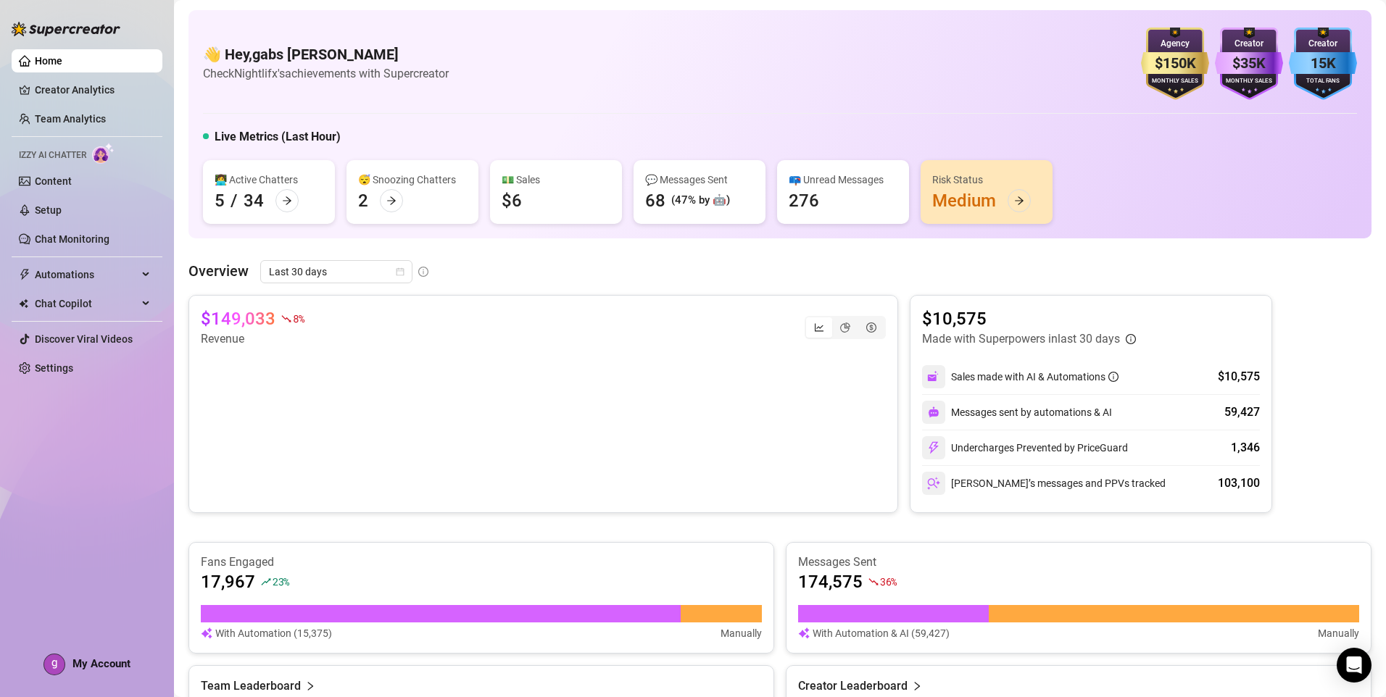
click at [73, 367] on link "Settings" at bounding box center [54, 368] width 38 height 12
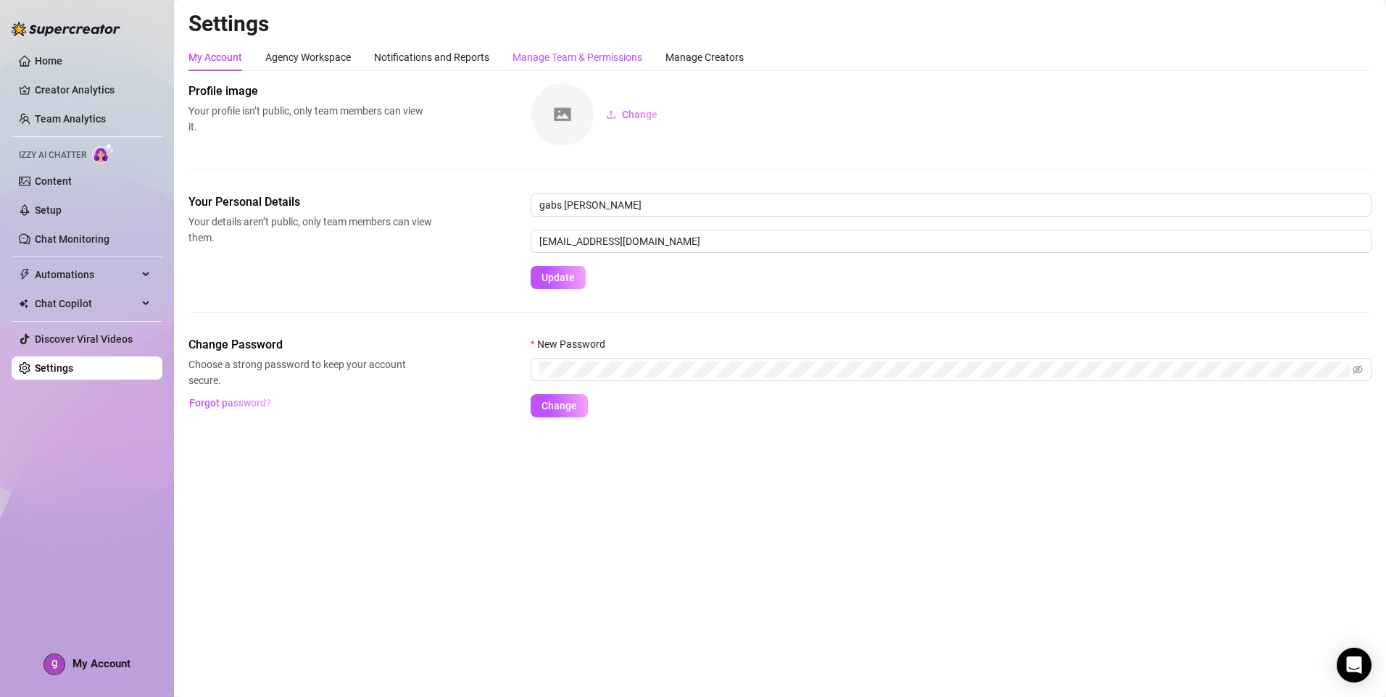
drag, startPoint x: 586, startPoint y: 62, endPoint x: 604, endPoint y: 72, distance: 20.5
click at [588, 62] on div "Manage Team & Permissions" at bounding box center [578, 57] width 130 height 16
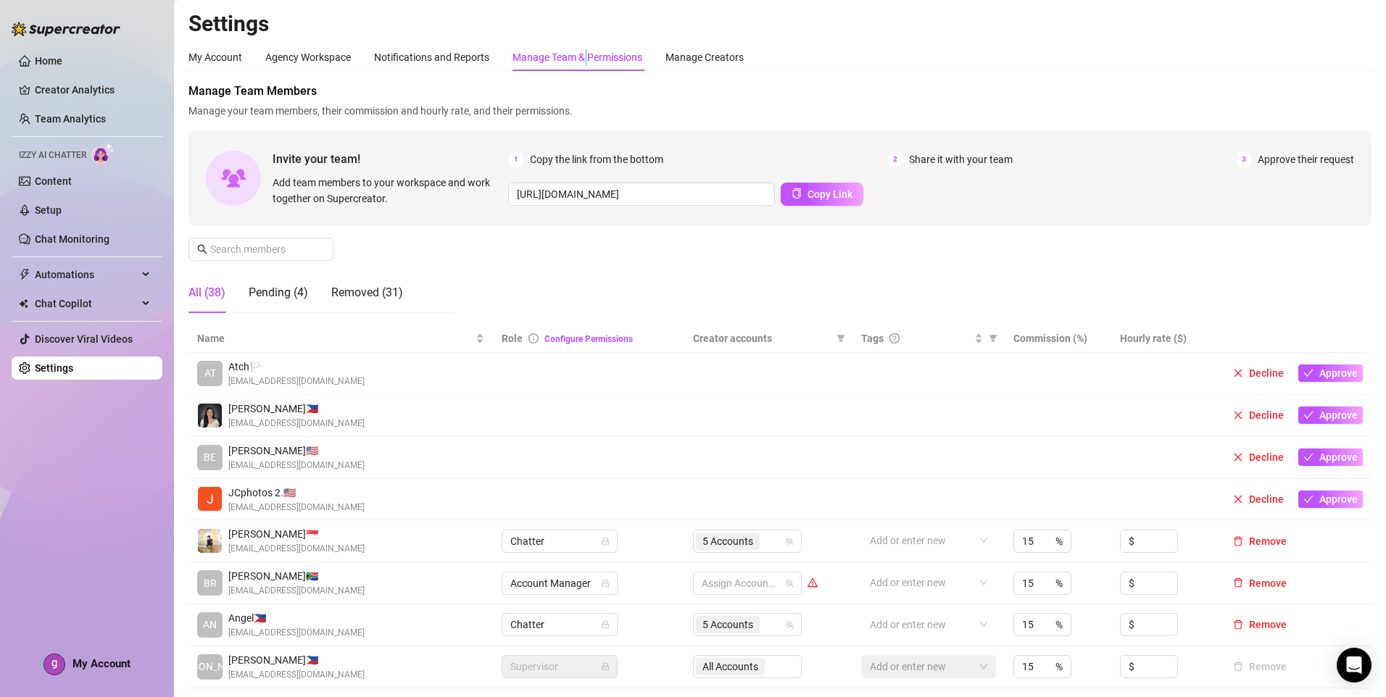
scroll to position [217, 0]
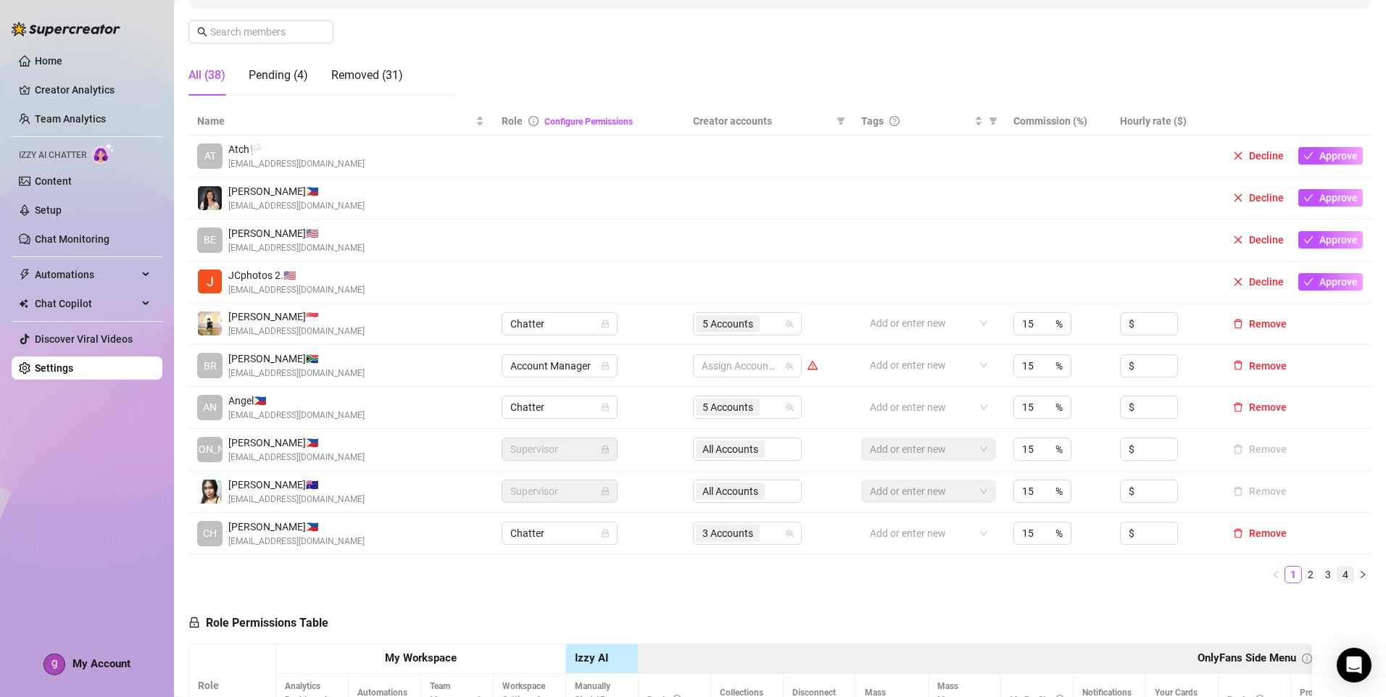
click at [1338, 573] on link "4" at bounding box center [1346, 575] width 16 height 16
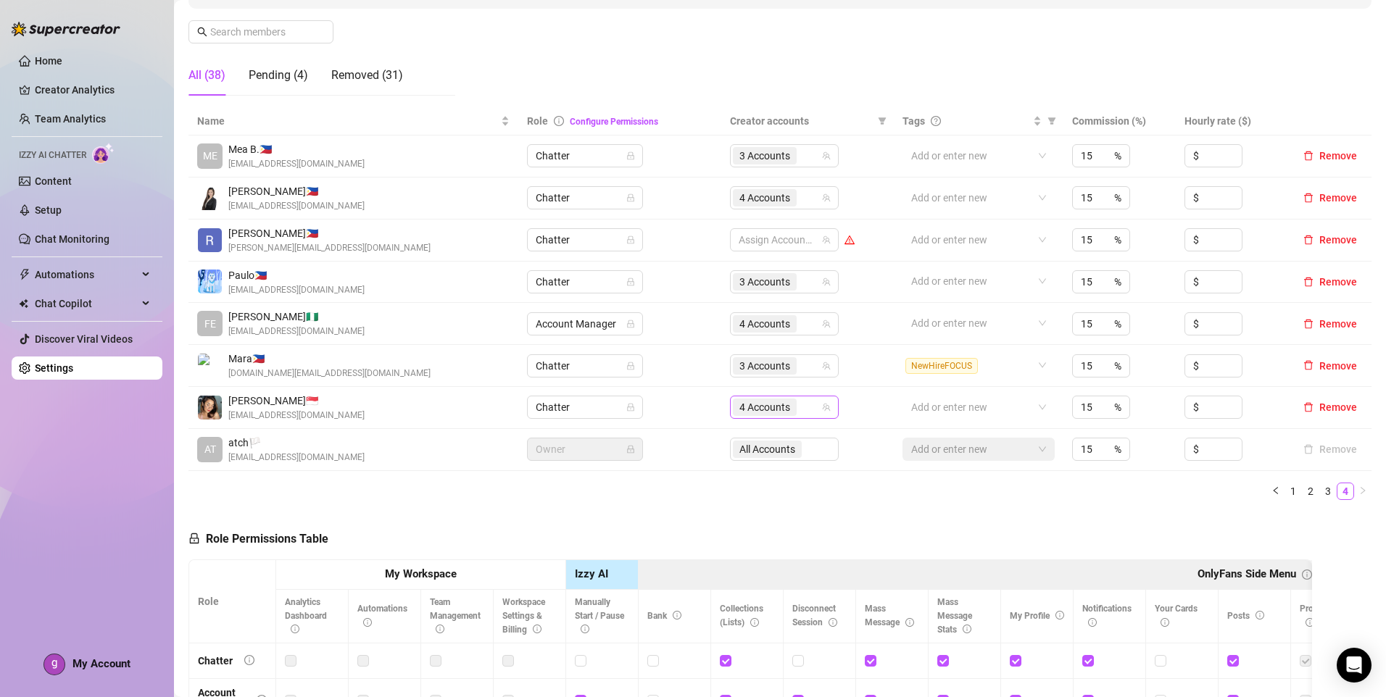
click at [808, 407] on div "4 Accounts" at bounding box center [777, 407] width 88 height 20
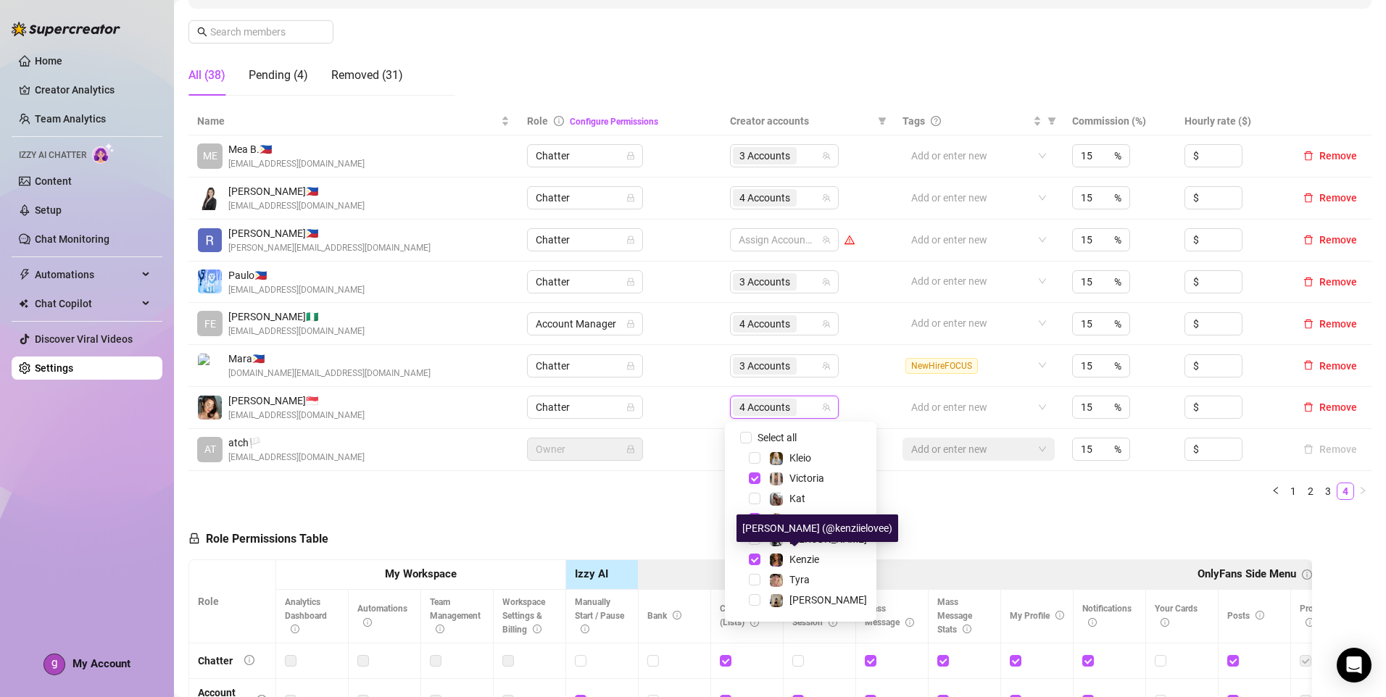
drag, startPoint x: 801, startPoint y: 559, endPoint x: 885, endPoint y: 549, distance: 84.7
click at [803, 559] on span "Kenzie" at bounding box center [804, 560] width 30 height 12
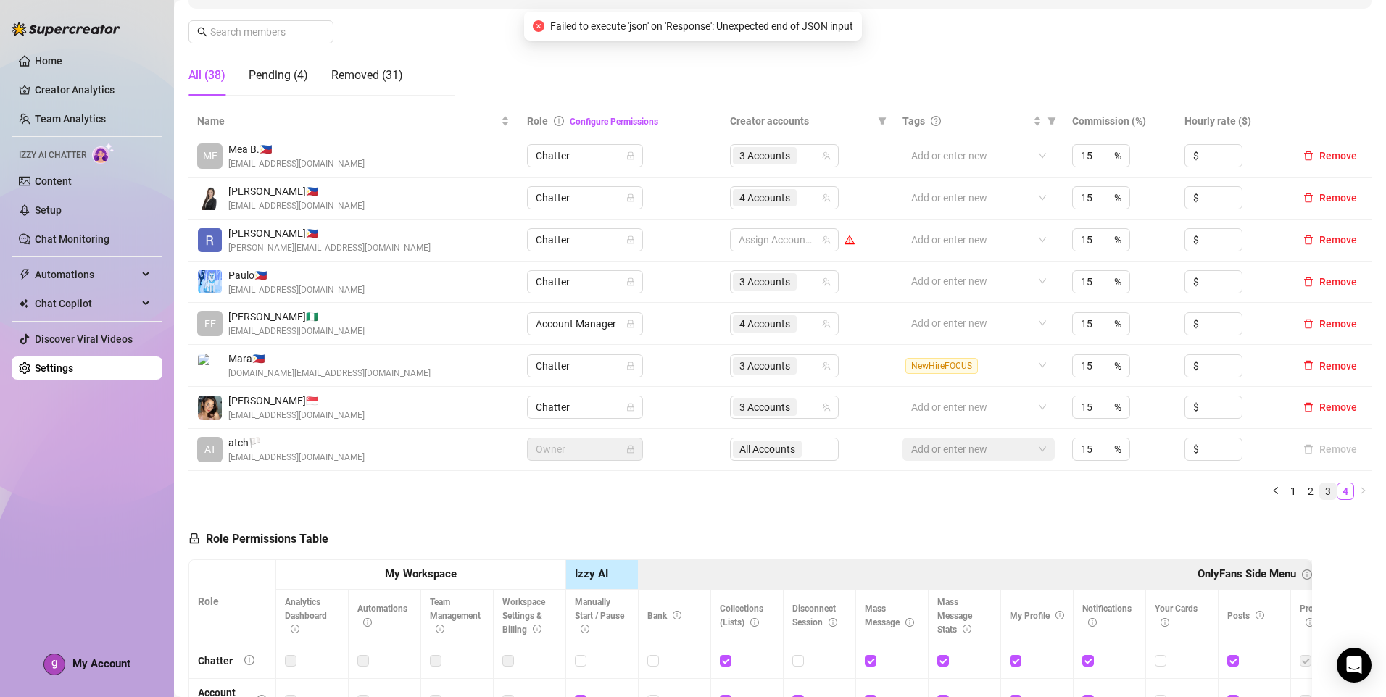
click at [1322, 492] on link "3" at bounding box center [1328, 492] width 16 height 16
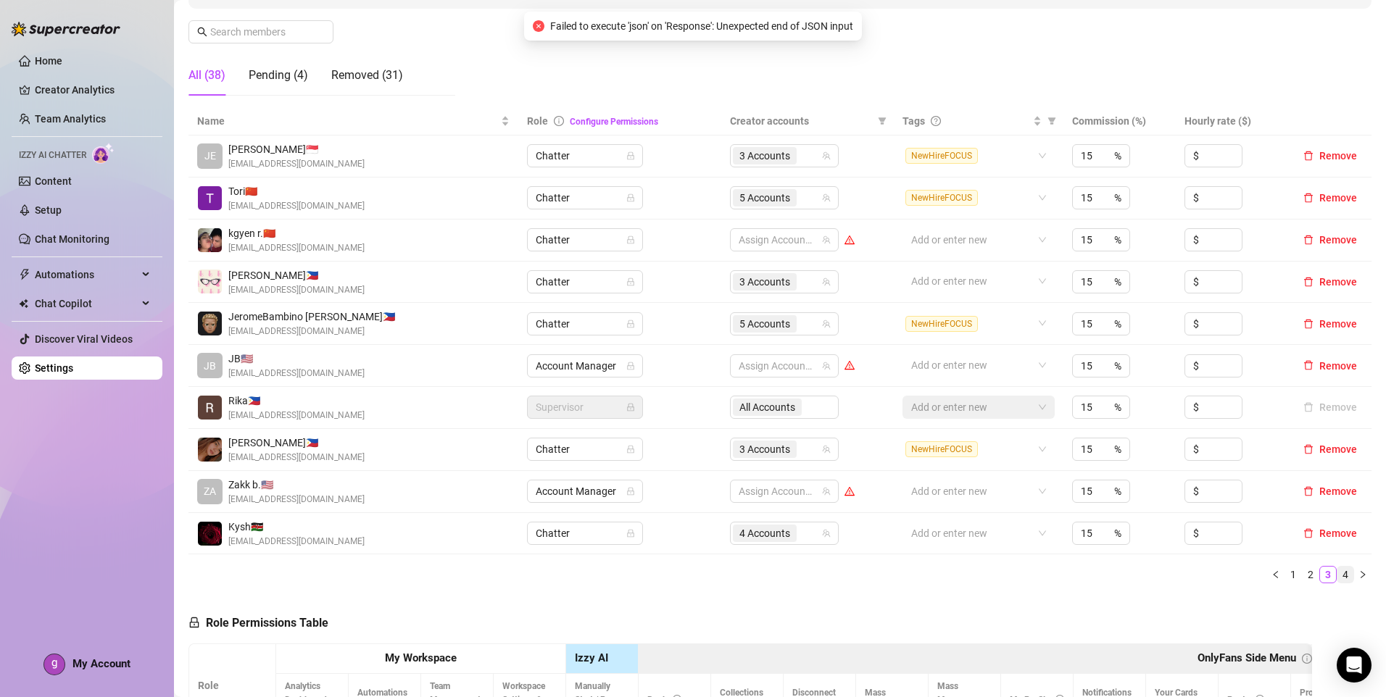
click at [1338, 576] on link "4" at bounding box center [1346, 575] width 16 height 16
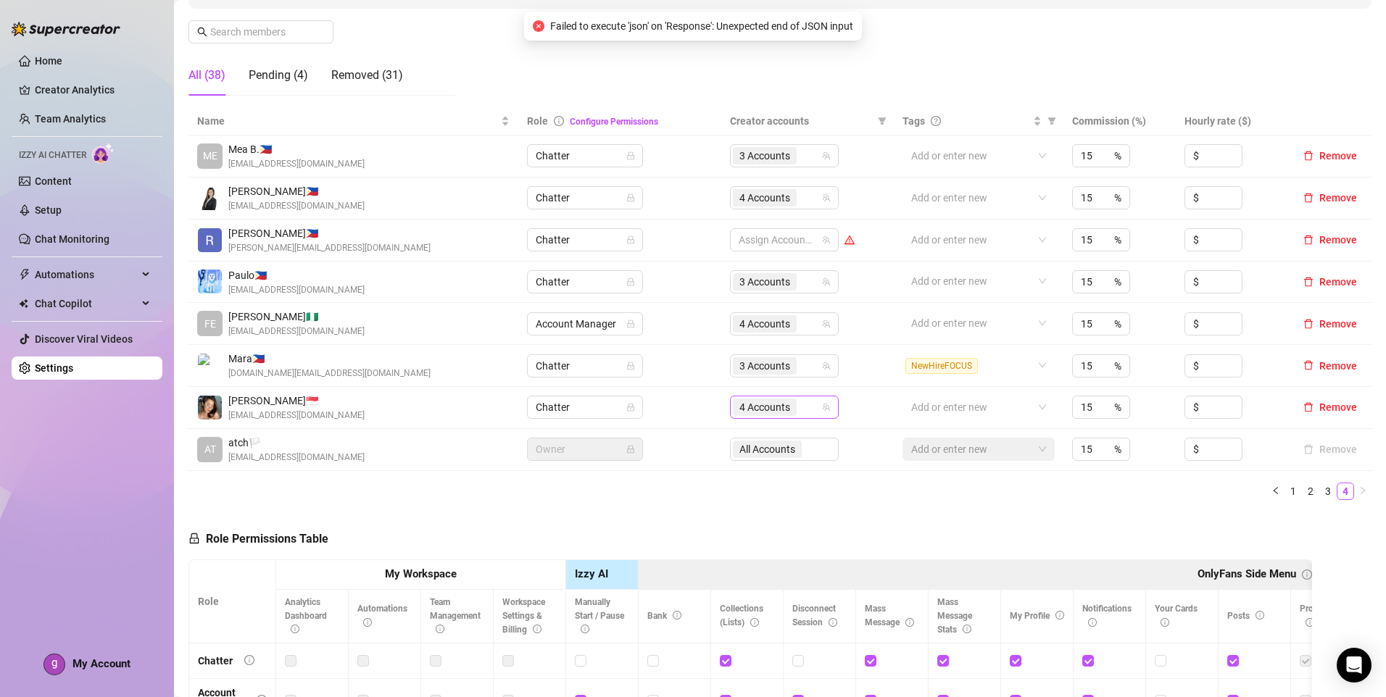
click at [808, 410] on div "4 Accounts" at bounding box center [777, 407] width 88 height 20
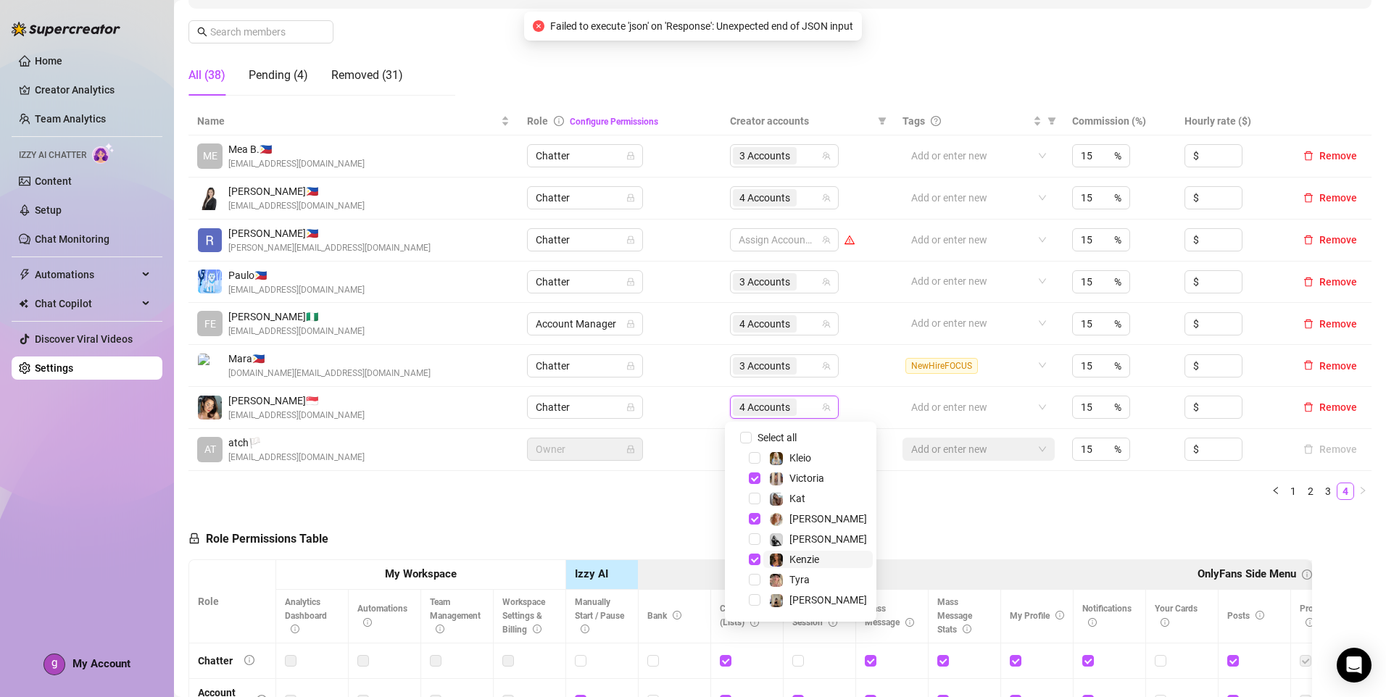
click at [819, 561] on span "Kenzie" at bounding box center [804, 560] width 30 height 12
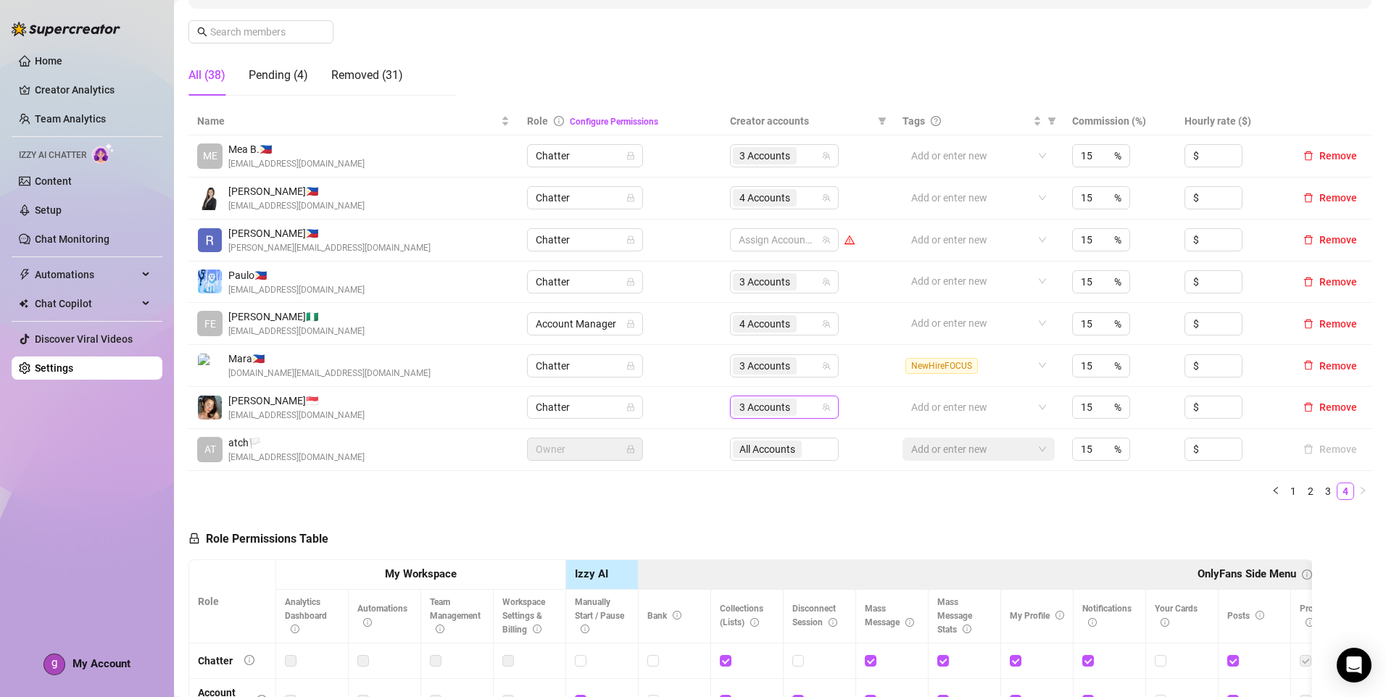
click at [1288, 495] on link "1" at bounding box center [1293, 492] width 16 height 16
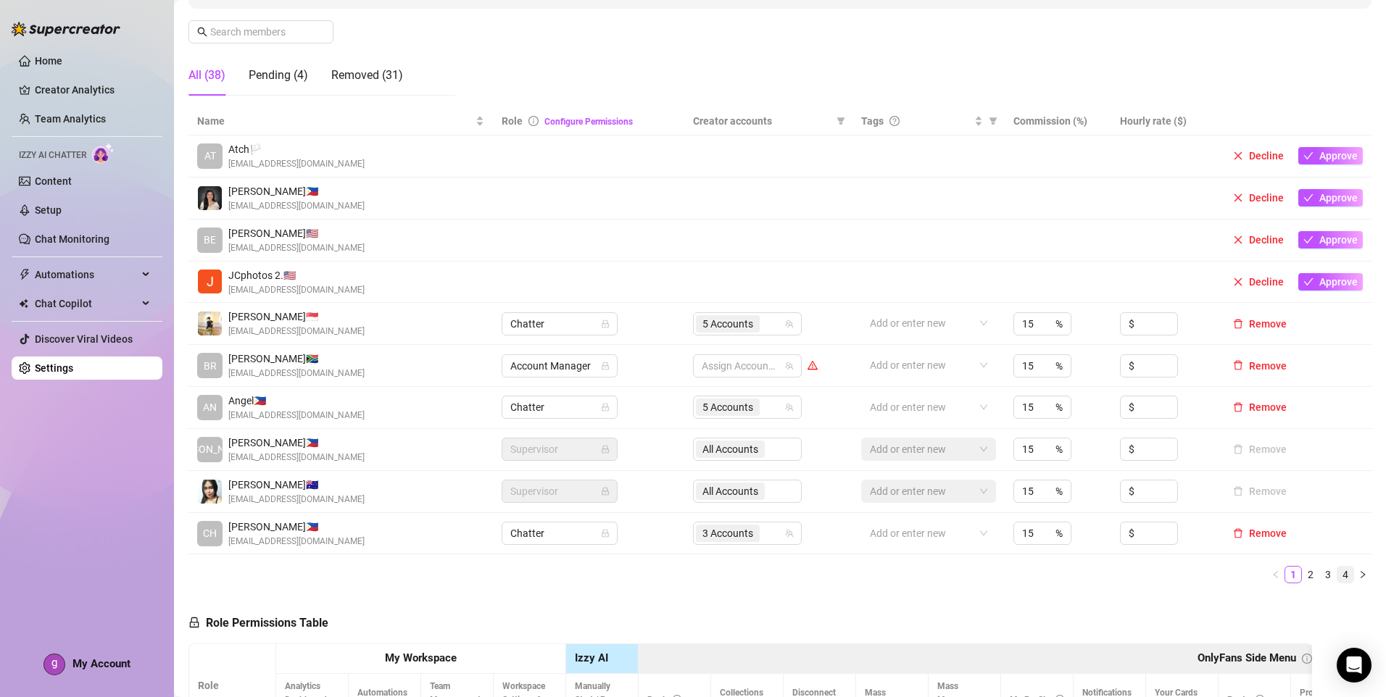
click at [1338, 574] on link "4" at bounding box center [1346, 575] width 16 height 16
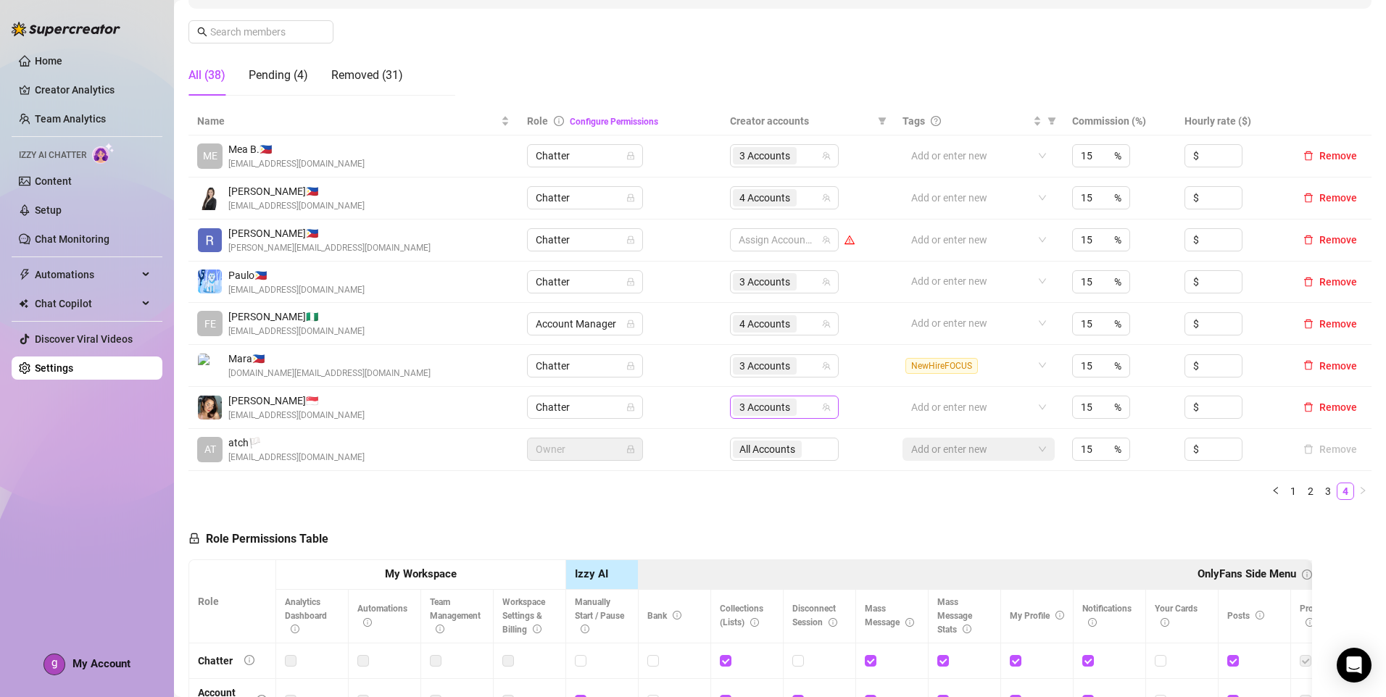
click at [812, 410] on div "3 Accounts" at bounding box center [777, 407] width 88 height 20
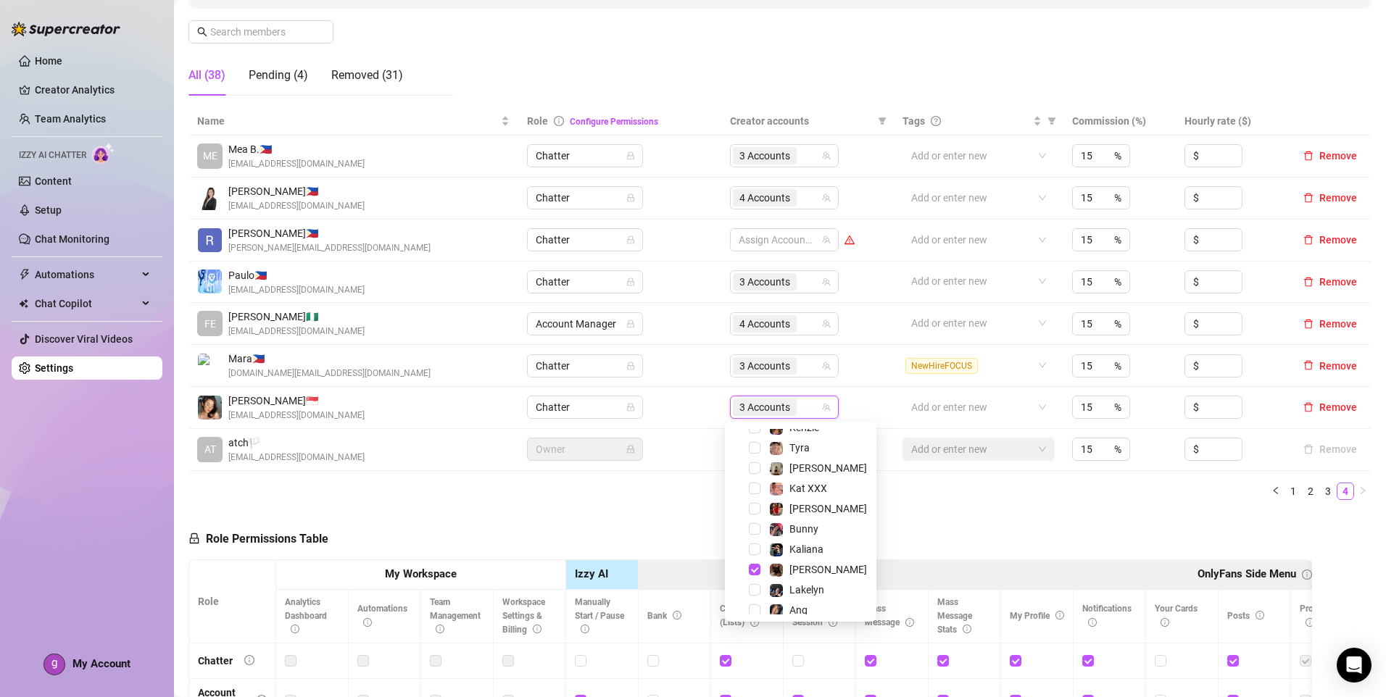
scroll to position [145, 0]
click at [990, 502] on div "Name Role Configure Permissions Creator accounts Tags Commission (%) Hourly rat…" at bounding box center [779, 309] width 1183 height 405
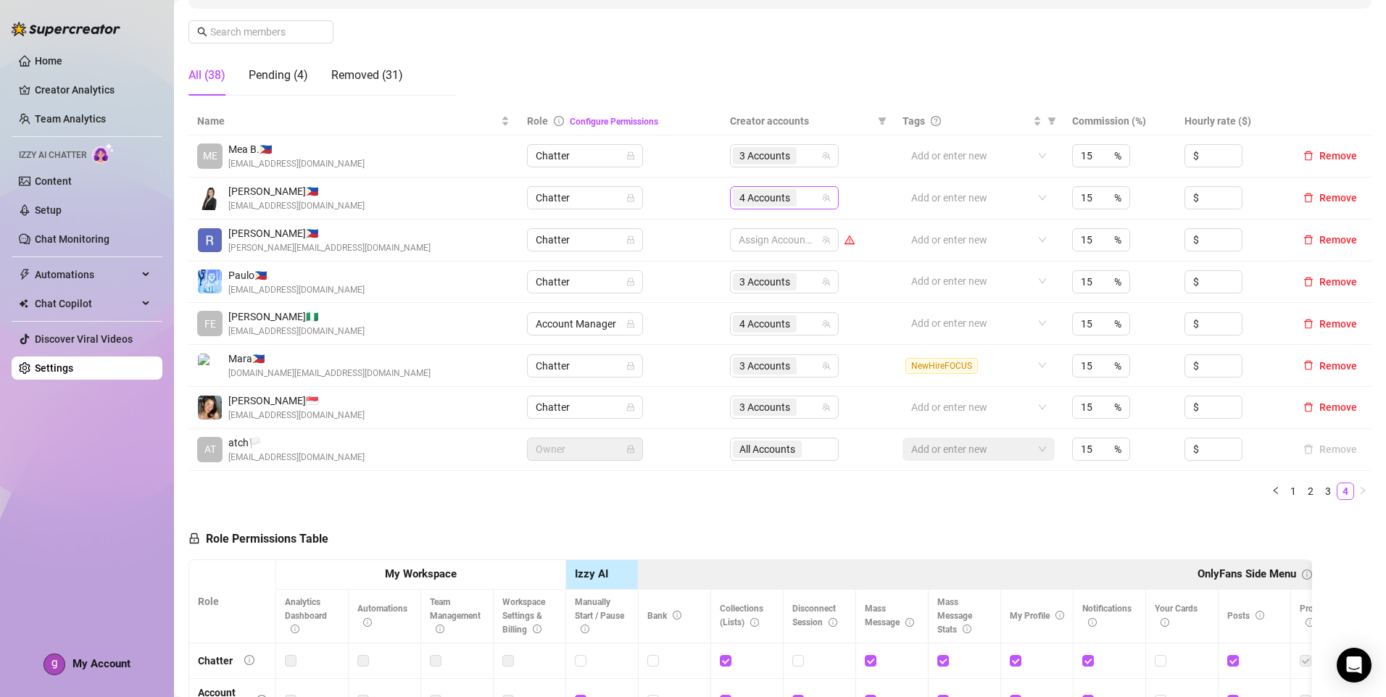
click at [800, 196] on input "search" at bounding box center [801, 197] width 3 height 17
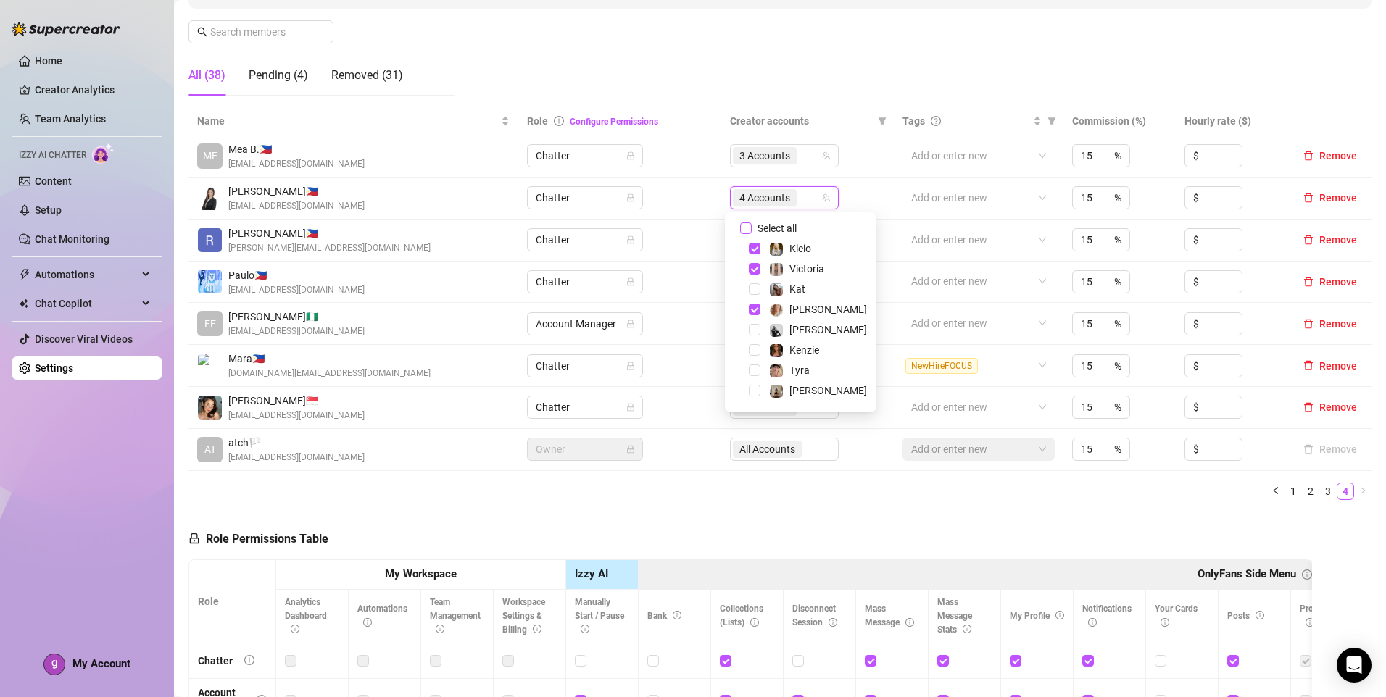
click at [794, 223] on span "Select all" at bounding box center [777, 228] width 51 height 16
click at [752, 223] on input "Select all" at bounding box center [746, 229] width 12 height 12
click at [794, 223] on span "Select all" at bounding box center [777, 228] width 51 height 16
click at [752, 223] on input "Select all" at bounding box center [746, 229] width 12 height 12
checkbox input "false"
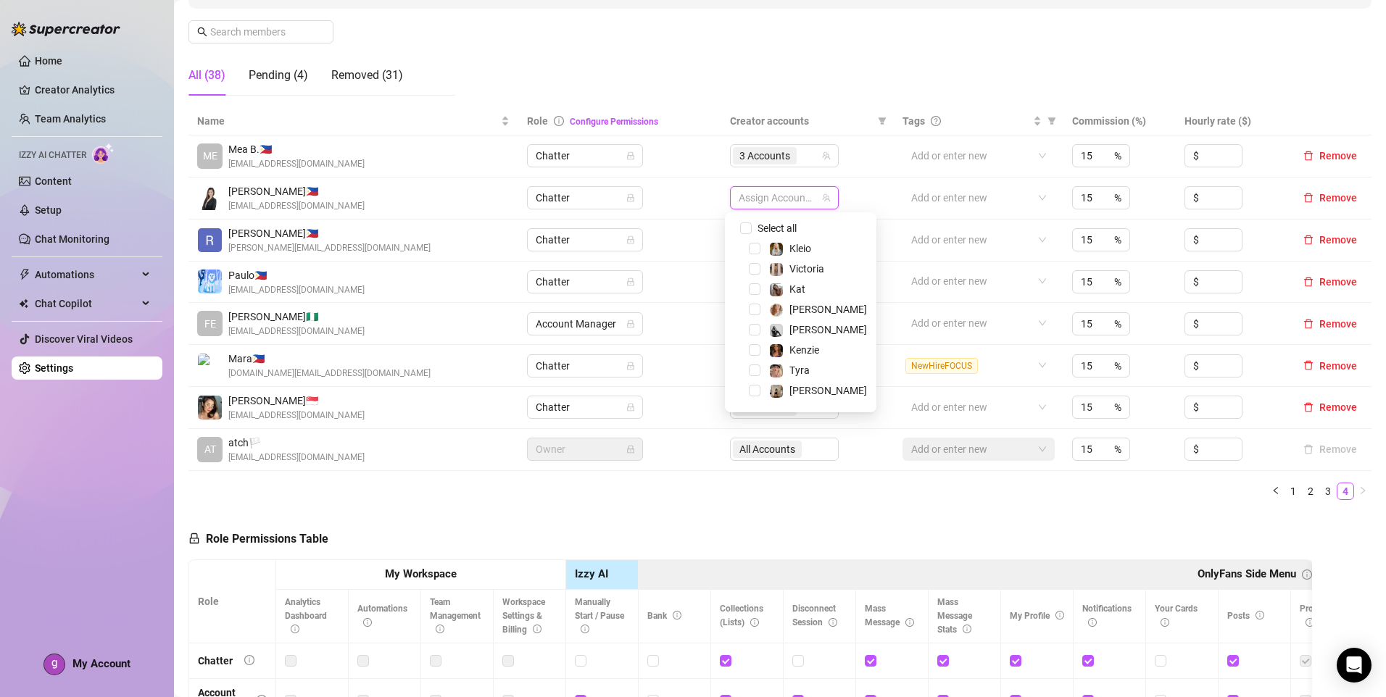
click at [796, 278] on div "Victoria" at bounding box center [801, 268] width 144 height 17
click at [796, 285] on span "Kat" at bounding box center [797, 289] width 16 height 12
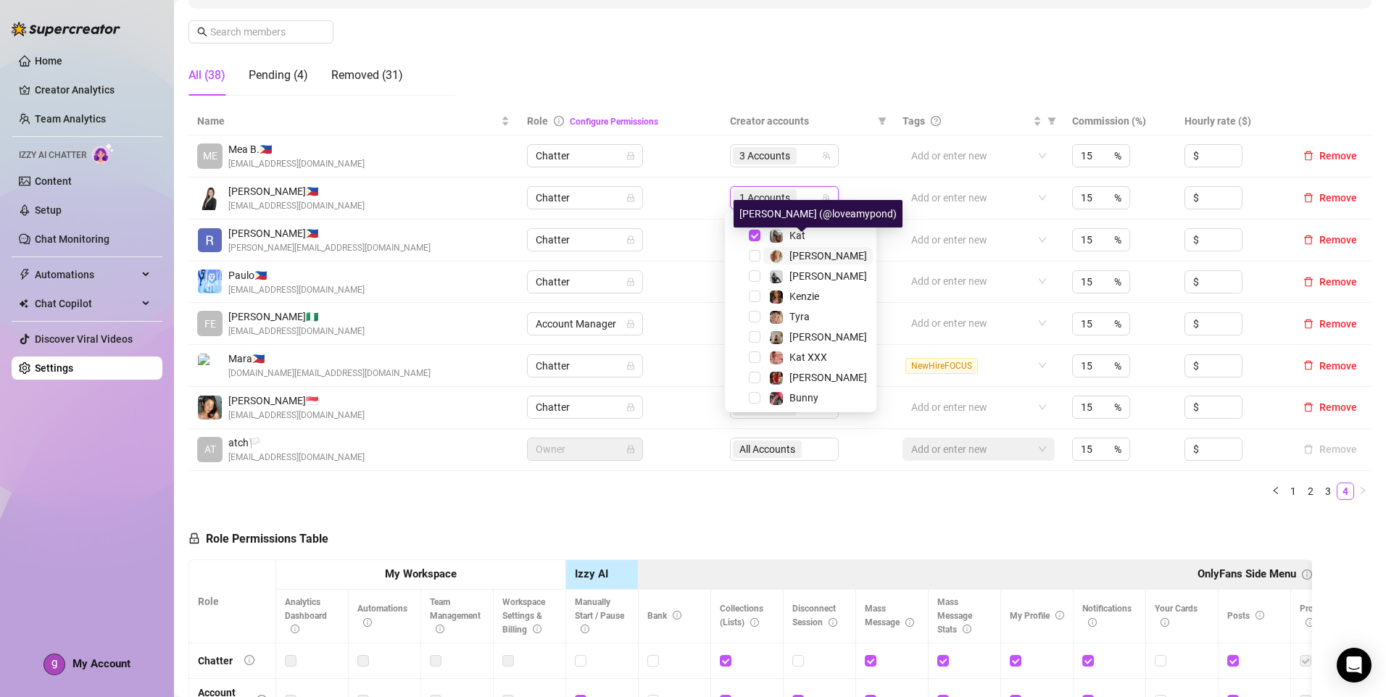
scroll to position [72, 0]
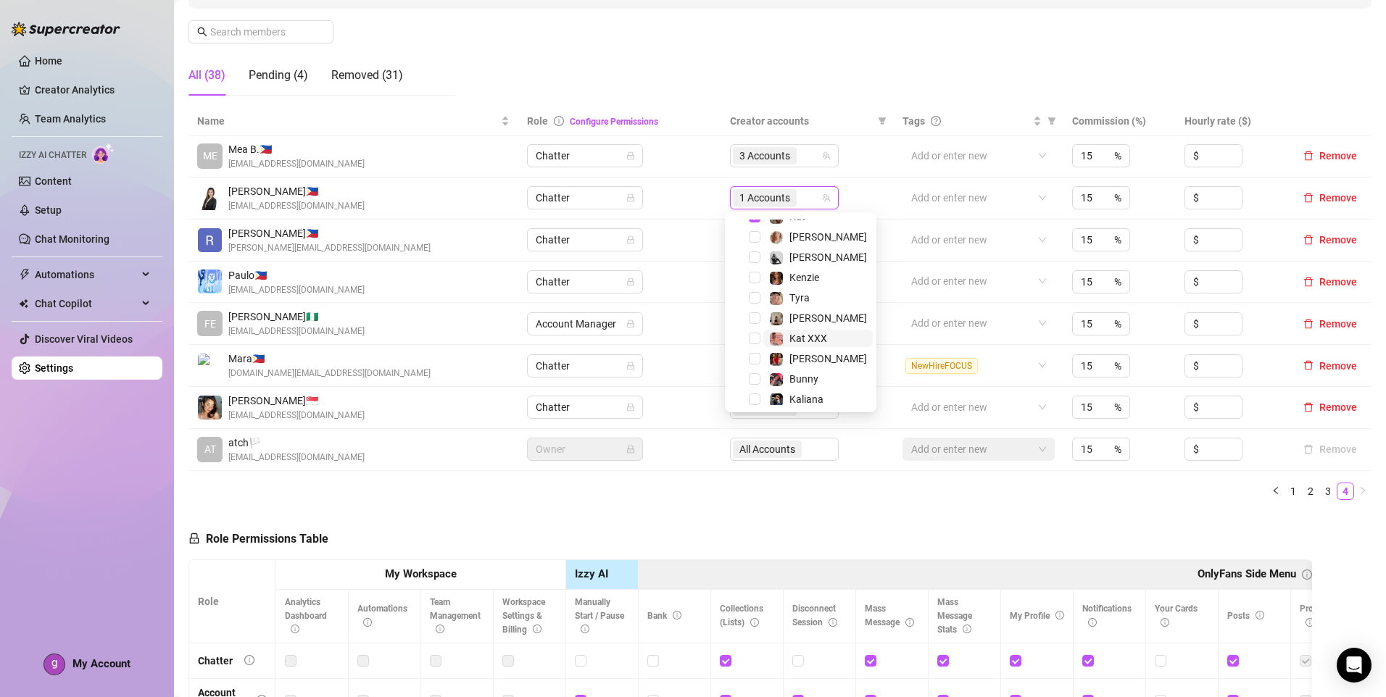
click at [814, 330] on div "Select all Kleio Victoria Kat Amy Pond Grace Hunt Kenzie Tyra Natasha Kat XXX C…" at bounding box center [801, 340] width 144 height 386
click at [814, 331] on div "Kat XXX" at bounding box center [808, 338] width 38 height 17
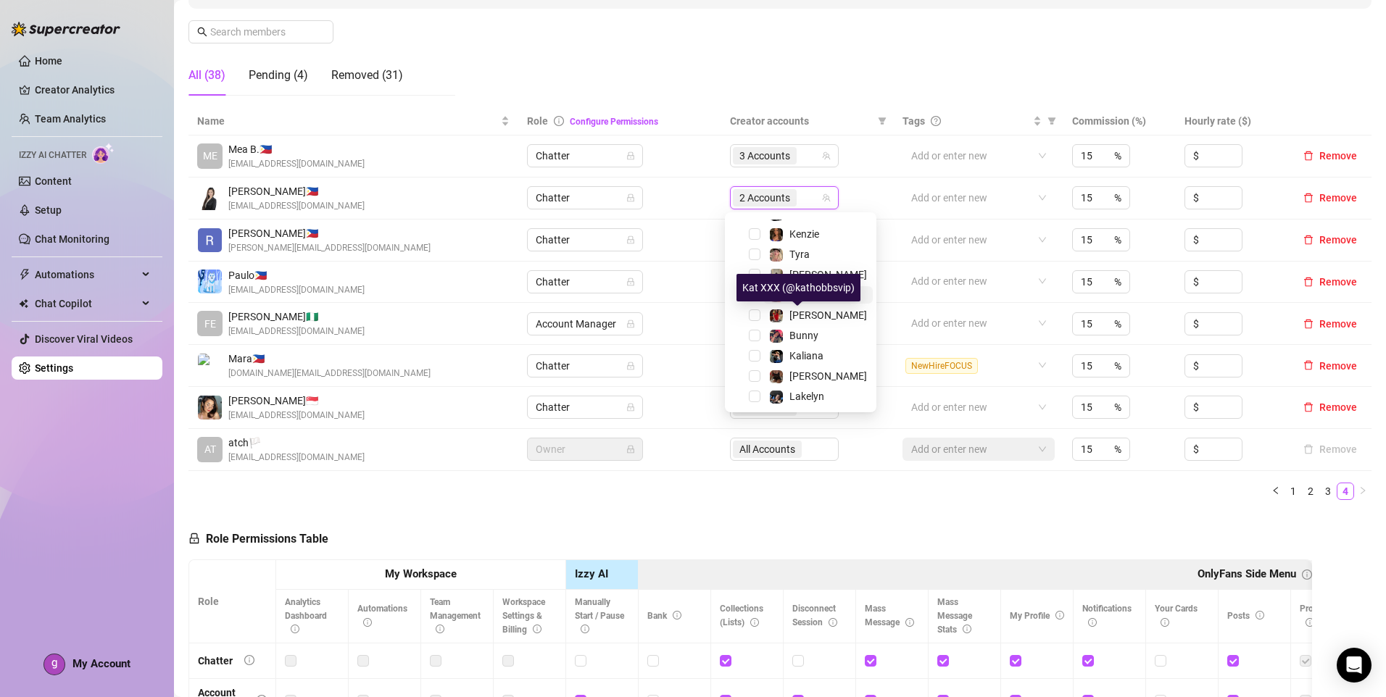
scroll to position [145, 0]
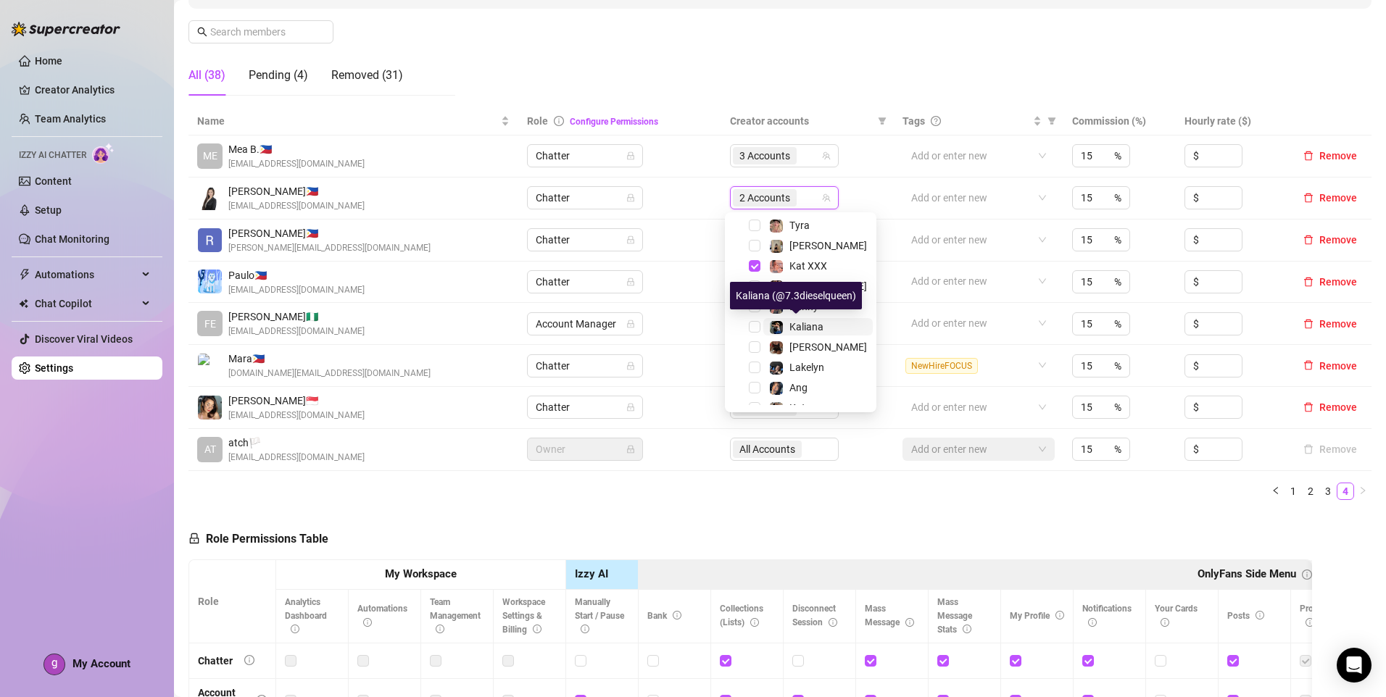
click at [813, 330] on span "Kaliana" at bounding box center [806, 327] width 34 height 12
click at [957, 484] on ul "1 2 3 4" at bounding box center [779, 491] width 1183 height 17
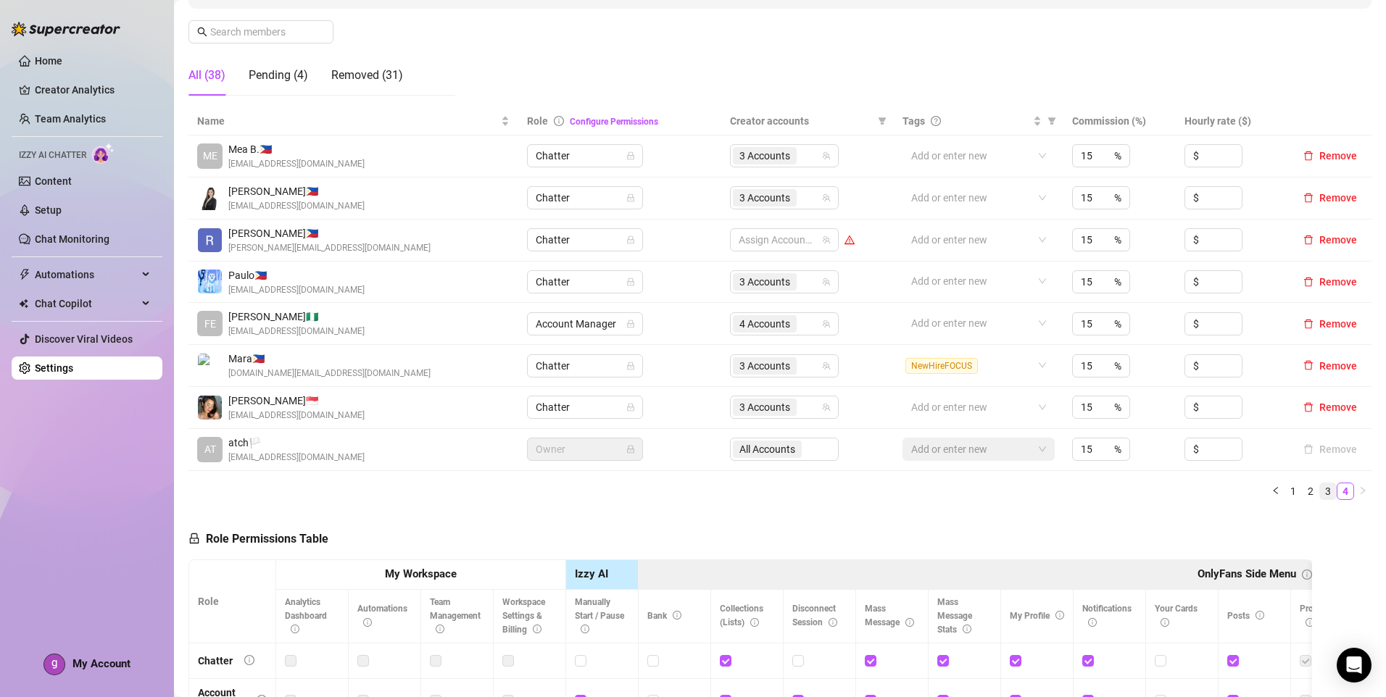
click at [1322, 495] on link "3" at bounding box center [1328, 492] width 16 height 16
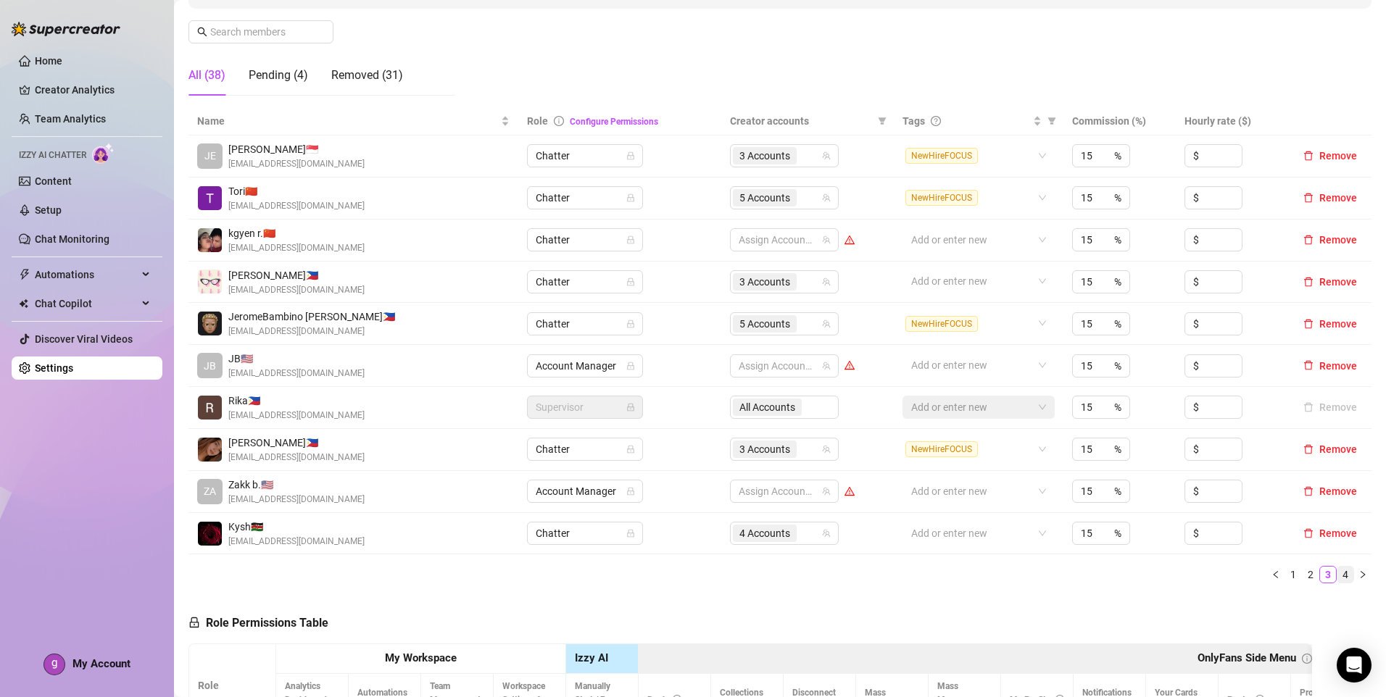
click at [1338, 579] on link "4" at bounding box center [1346, 575] width 16 height 16
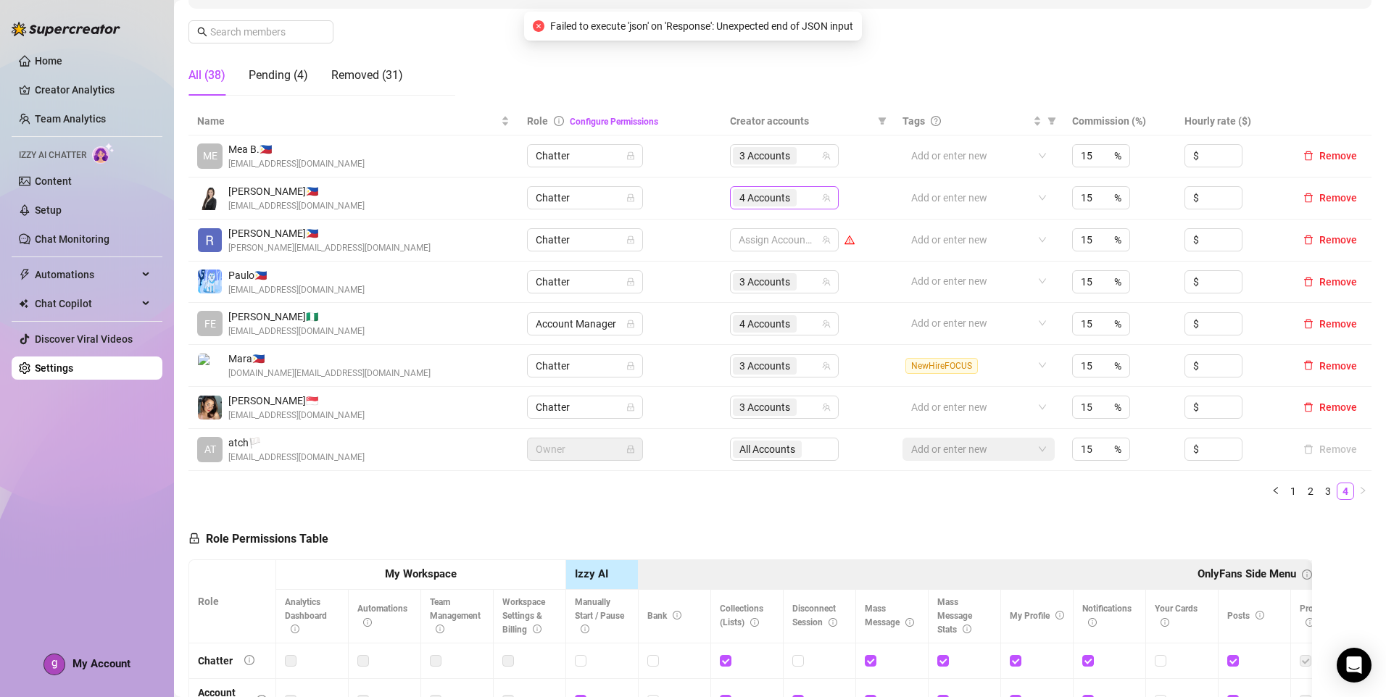
click at [800, 199] on input "search" at bounding box center [801, 197] width 3 height 17
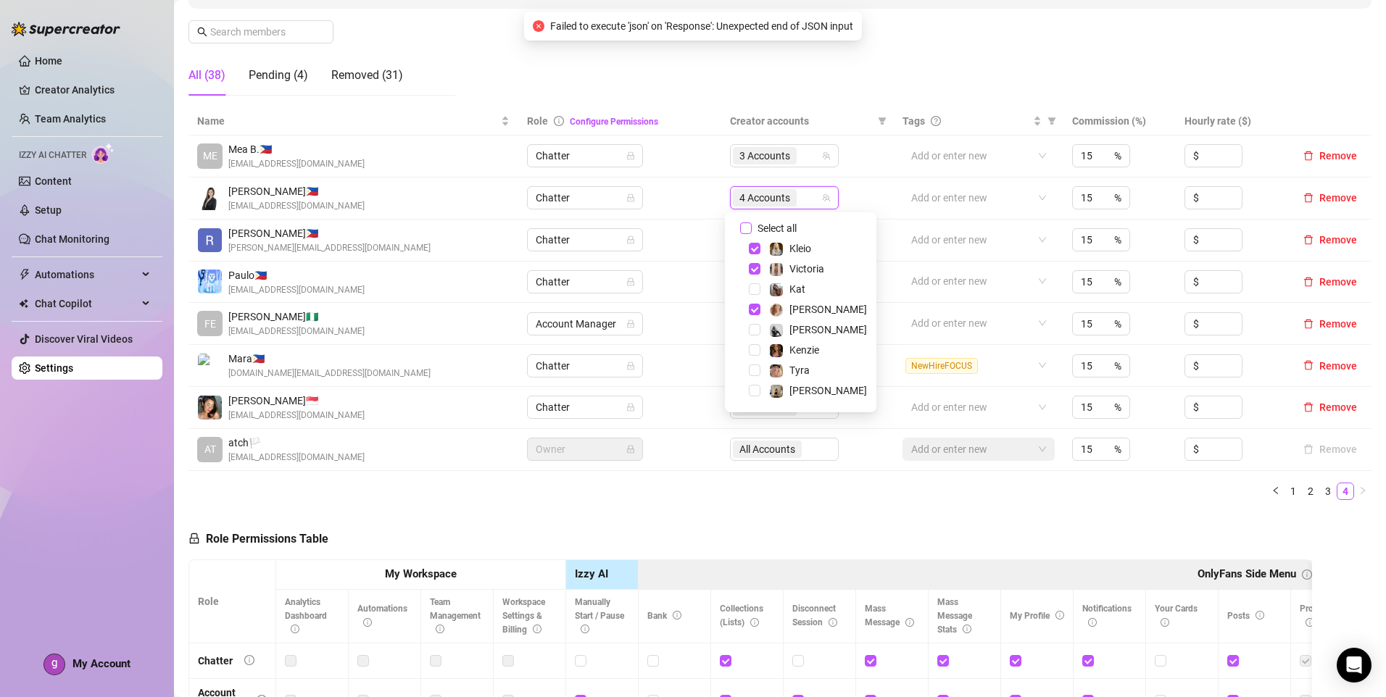
click at [745, 223] on input "Select all" at bounding box center [746, 229] width 12 height 12
click at [745, 225] on input "Select all" at bounding box center [746, 229] width 12 height 12
checkbox input "false"
click at [791, 286] on span "Kat" at bounding box center [797, 289] width 16 height 12
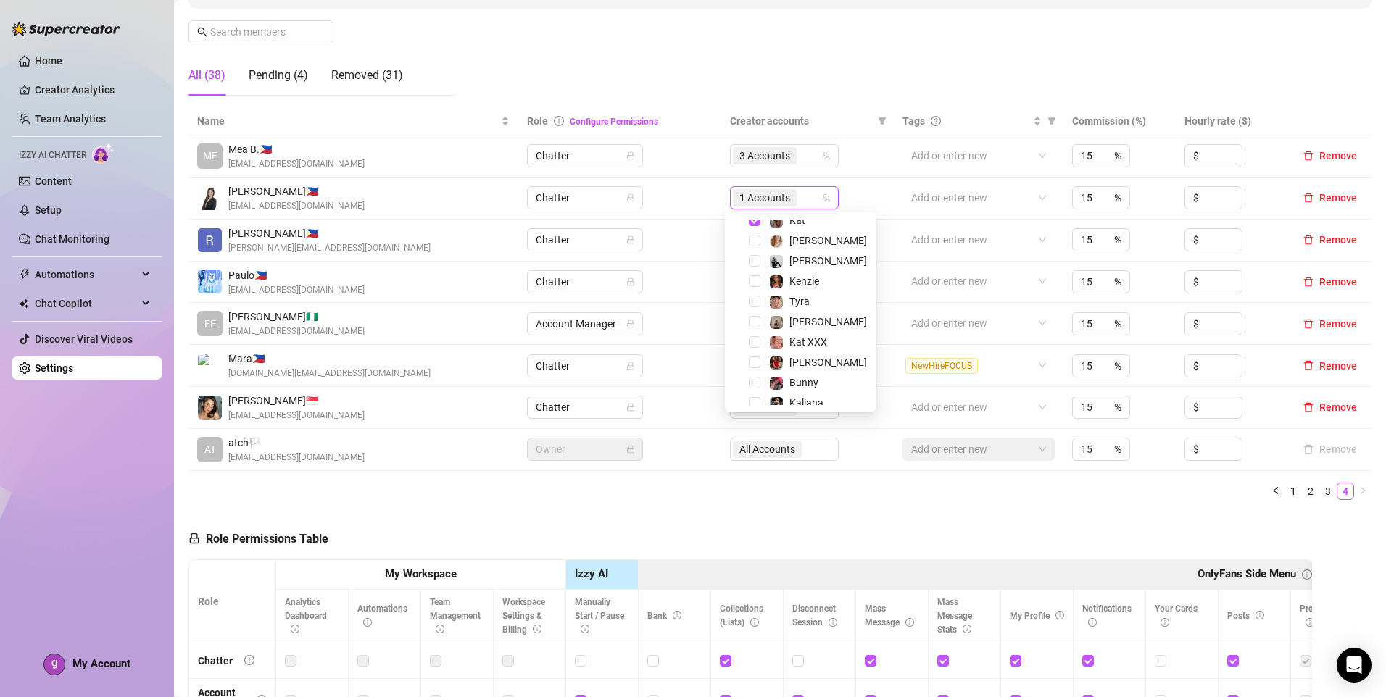
scroll to position [72, 0]
click at [819, 336] on span "Kat XXX" at bounding box center [808, 339] width 38 height 12
click at [808, 399] on span "Kaliana" at bounding box center [806, 400] width 34 height 12
drag, startPoint x: 891, startPoint y: 484, endPoint x: 957, endPoint y: 505, distance: 69.2
click at [892, 484] on div "Name Role Configure Permissions Creator accounts Tags Commission (%) Hourly rat…" at bounding box center [779, 303] width 1183 height 393
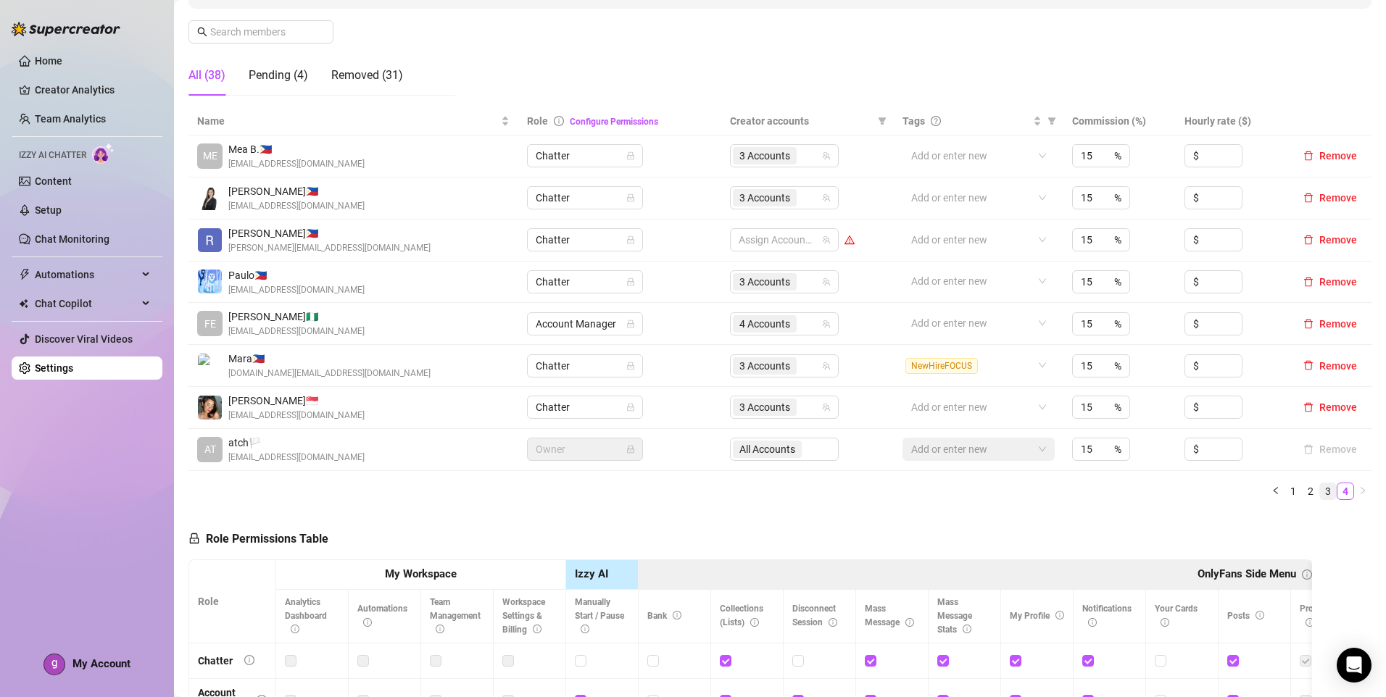
click at [1320, 493] on link "3" at bounding box center [1328, 492] width 16 height 16
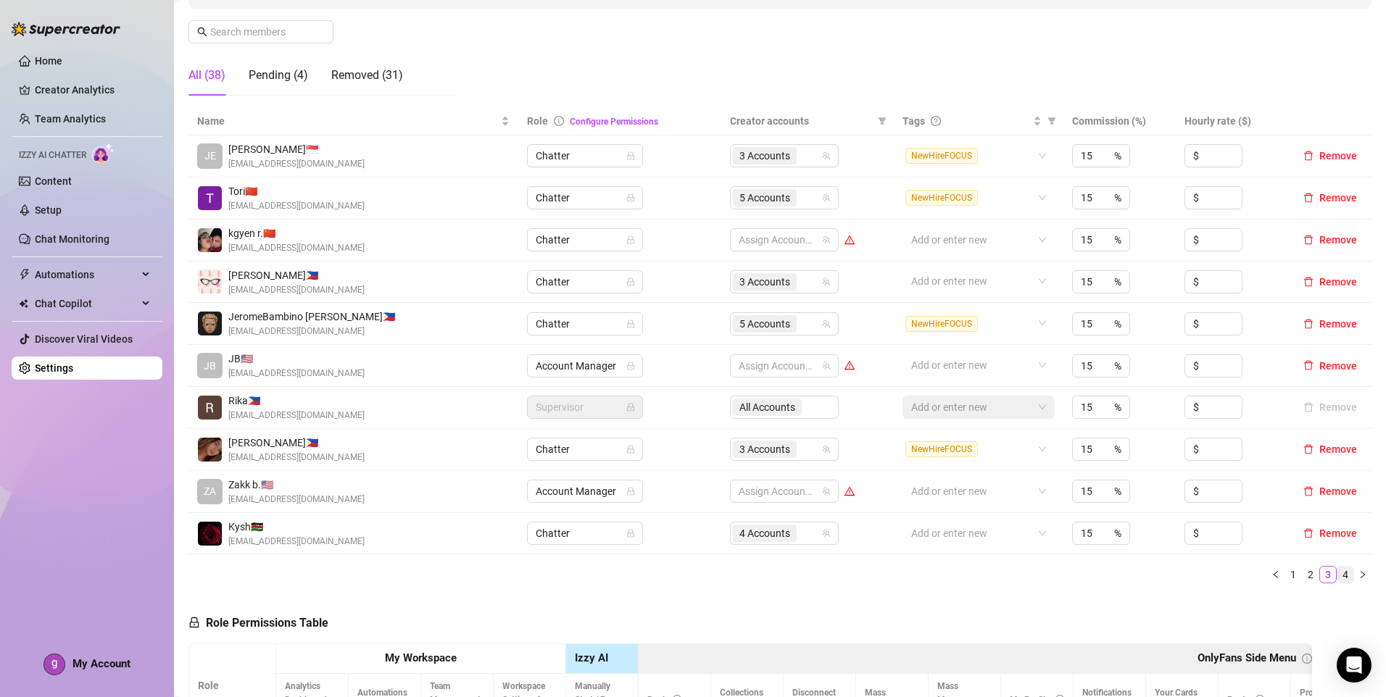
click at [1338, 579] on link "4" at bounding box center [1346, 575] width 16 height 16
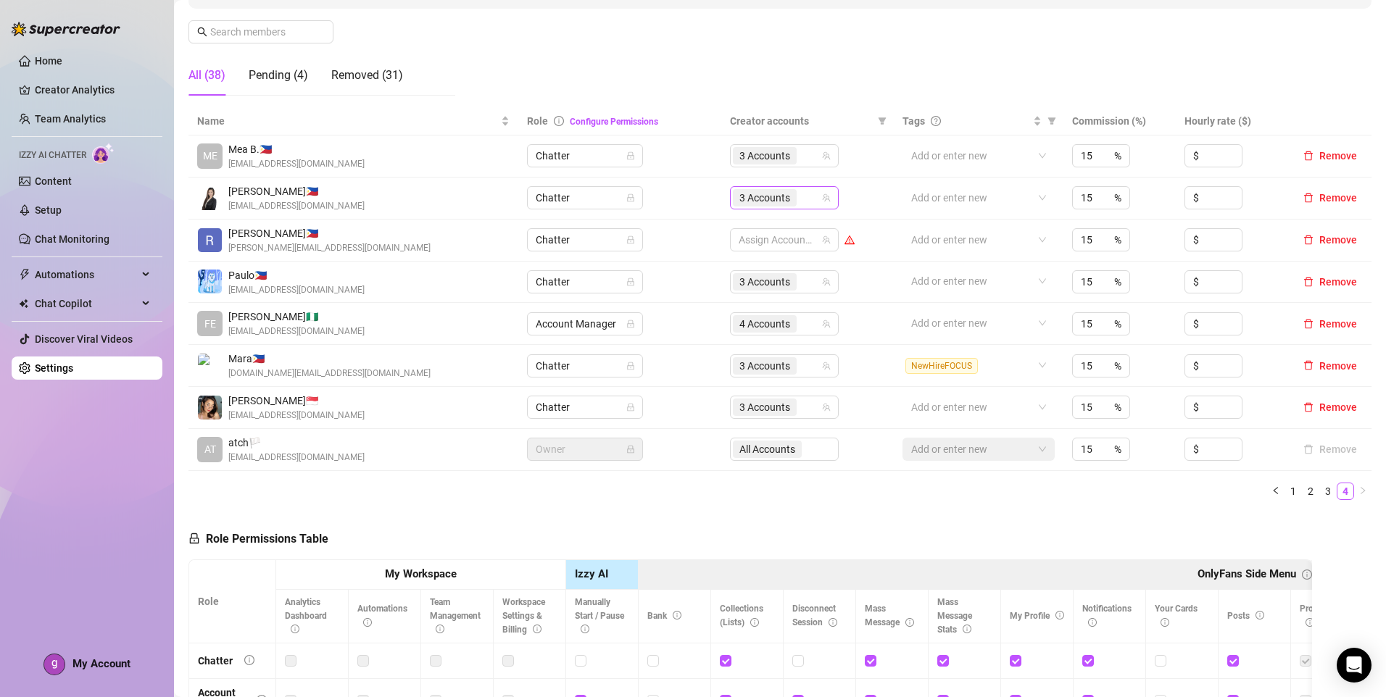
click at [800, 193] on input "search" at bounding box center [801, 197] width 3 height 17
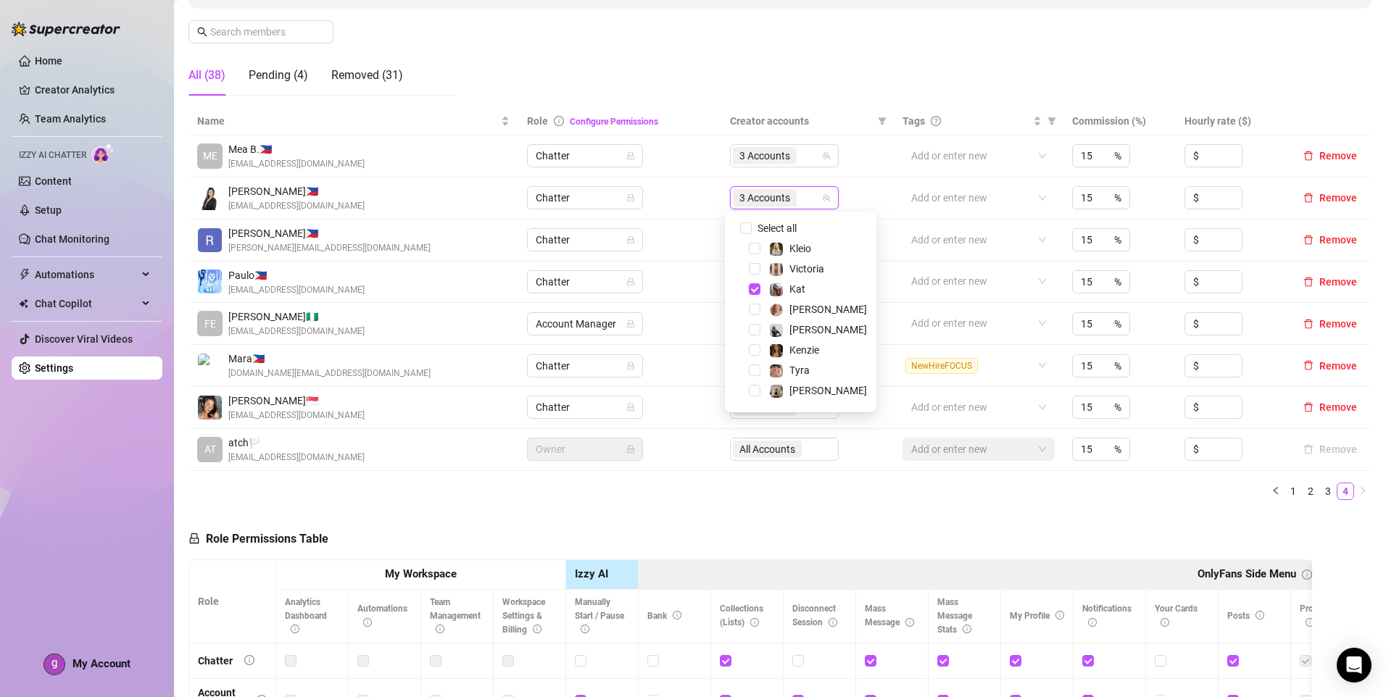
click at [905, 499] on ul "1 2 3 4" at bounding box center [779, 491] width 1183 height 17
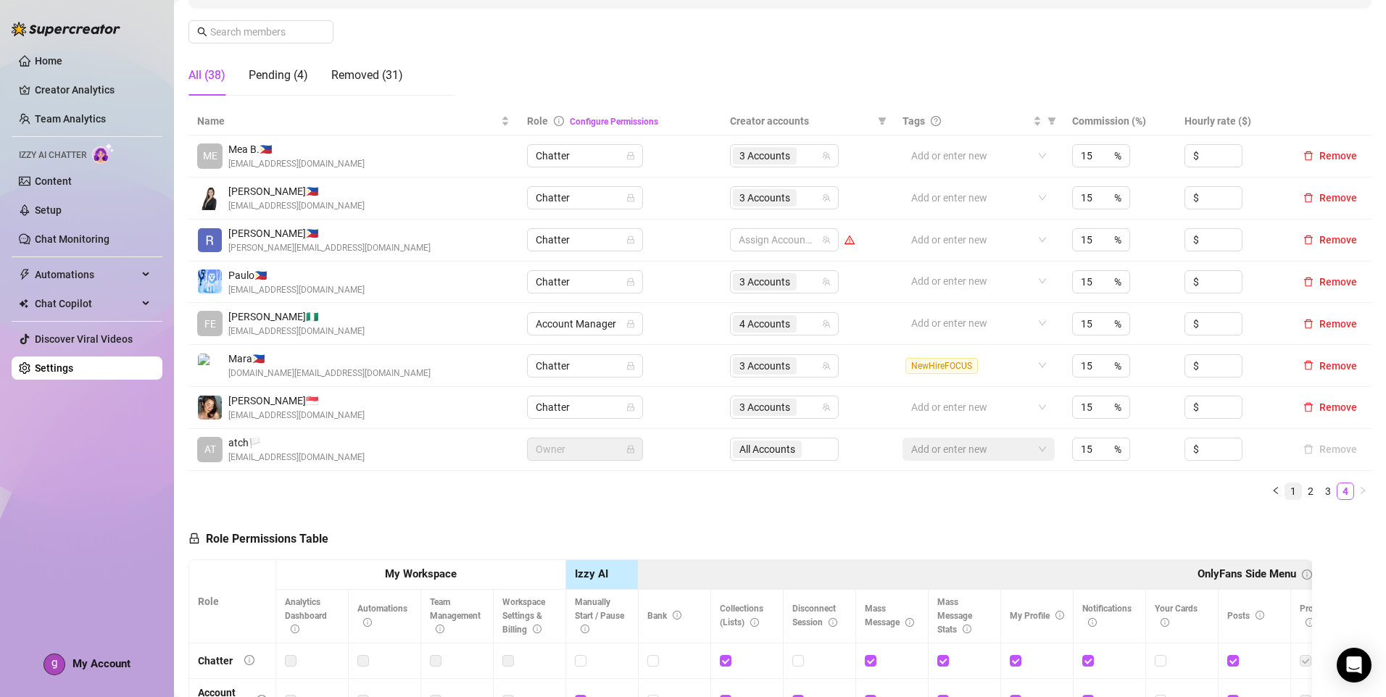
click at [1285, 491] on link "1" at bounding box center [1293, 492] width 16 height 16
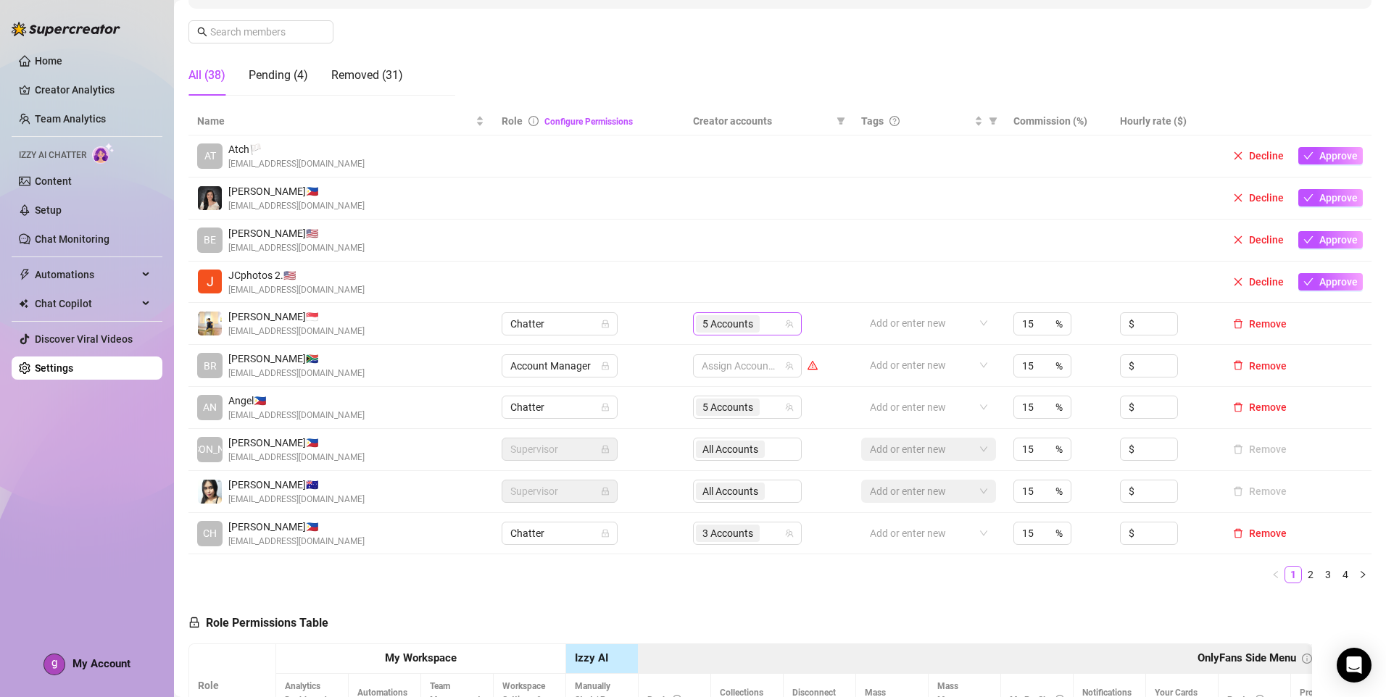
click at [754, 323] on span "5 Accounts" at bounding box center [728, 323] width 64 height 17
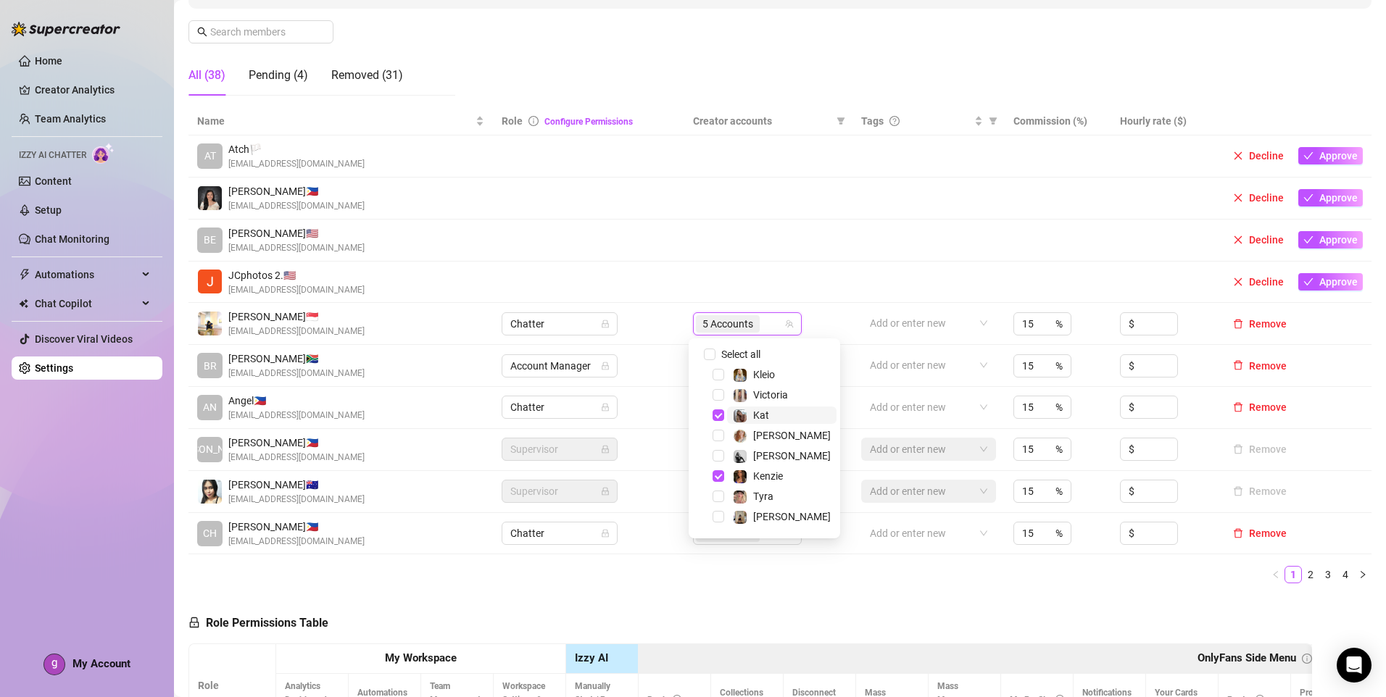
click at [776, 414] on span "Kat" at bounding box center [781, 415] width 109 height 17
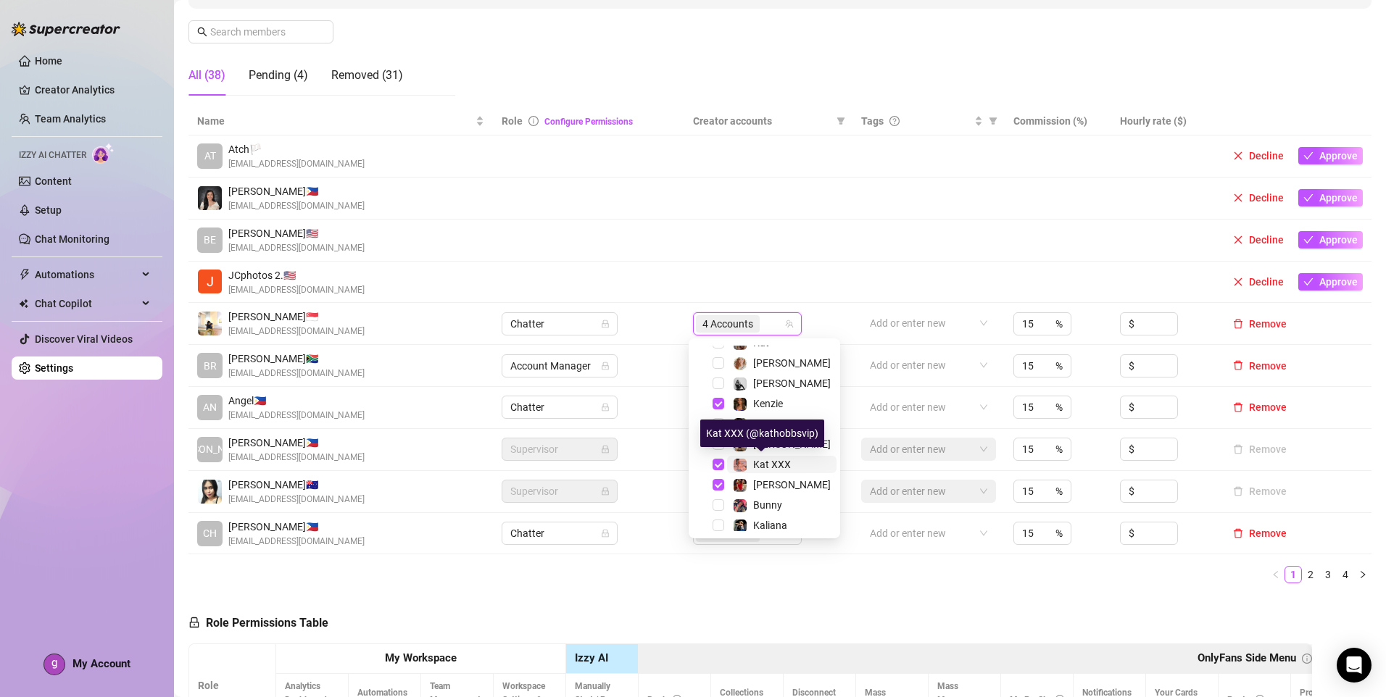
click at [779, 468] on span "Kat XXX" at bounding box center [772, 465] width 38 height 12
click at [884, 573] on ul "1 2 3 4" at bounding box center [779, 574] width 1183 height 17
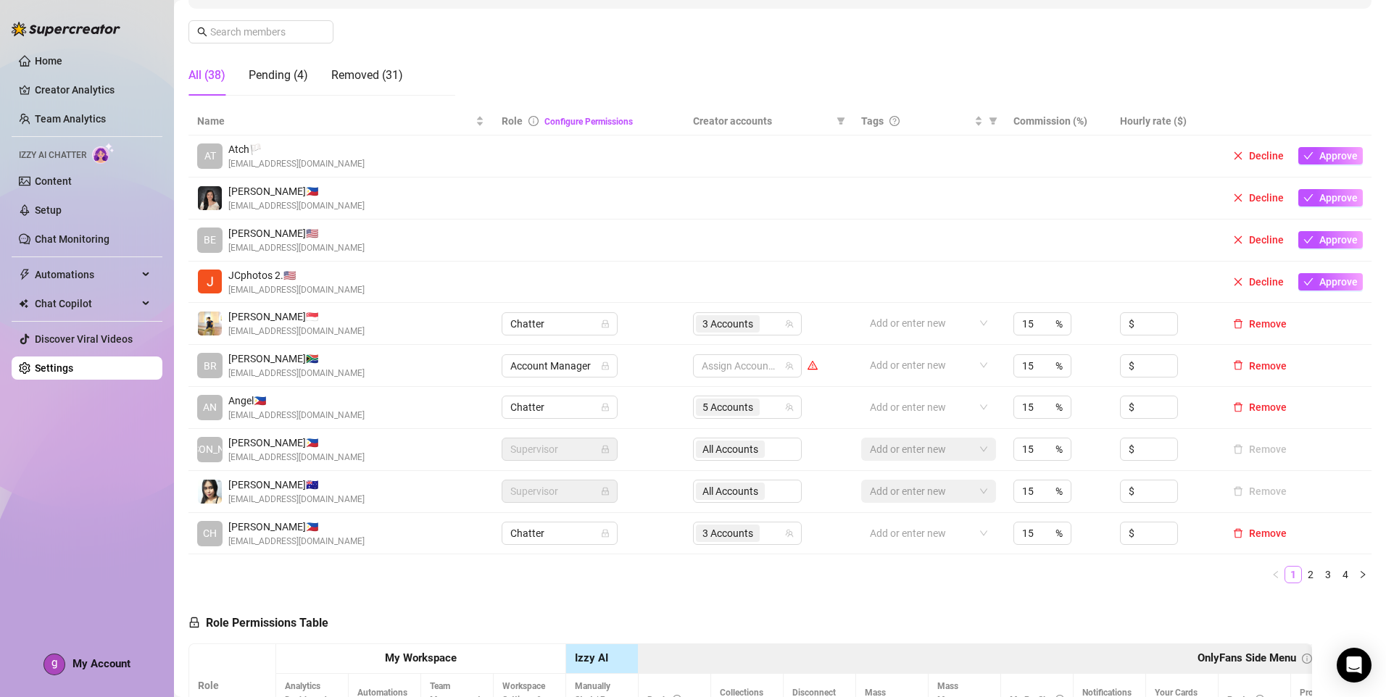
drag, startPoint x: 1301, startPoint y: 577, endPoint x: 1288, endPoint y: 581, distance: 13.8
click at [1303, 576] on link "2" at bounding box center [1311, 575] width 16 height 16
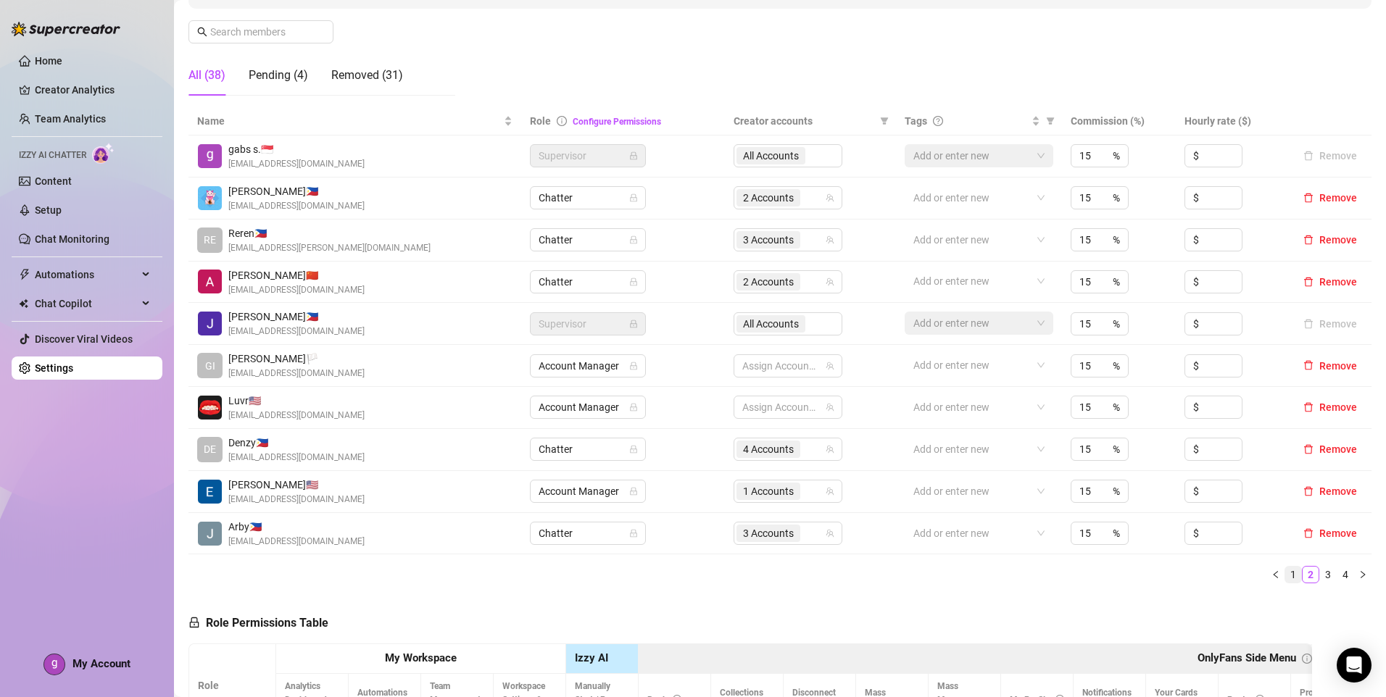
click at [1285, 581] on link "1" at bounding box center [1293, 575] width 16 height 16
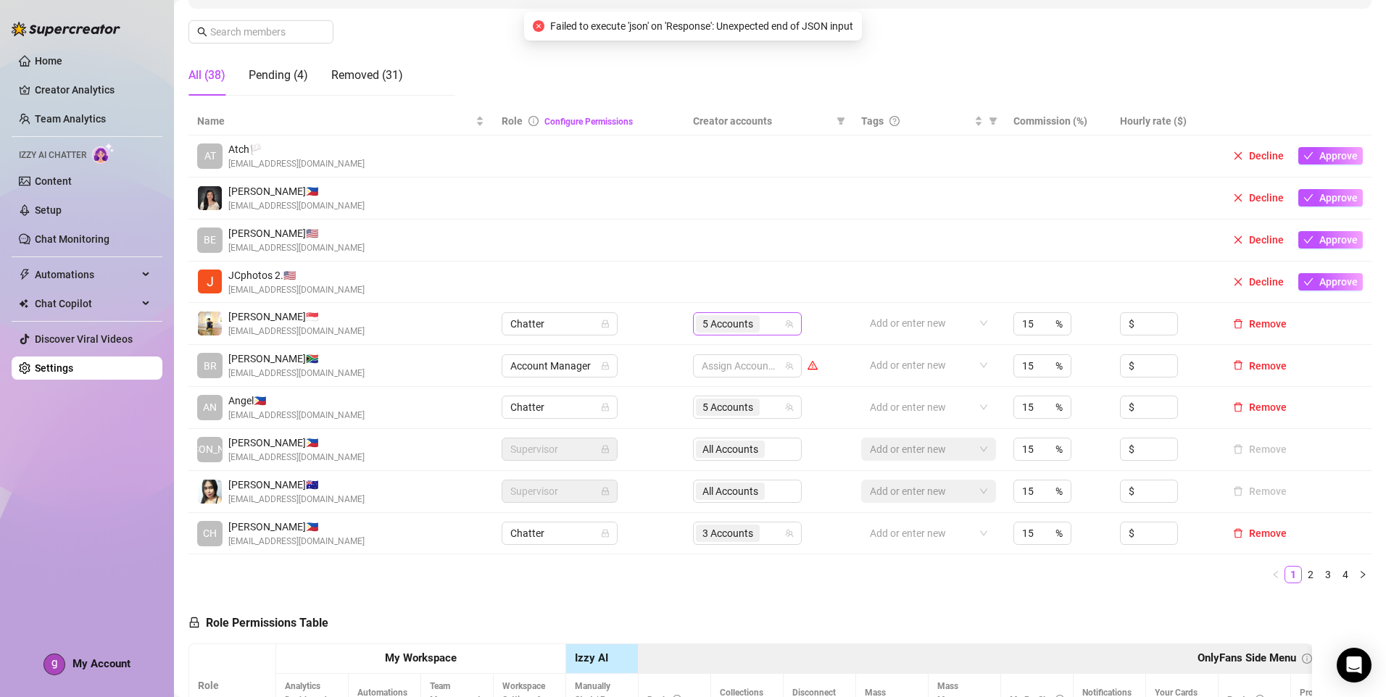
click at [771, 334] on div "5 Accounts" at bounding box center [747, 323] width 109 height 23
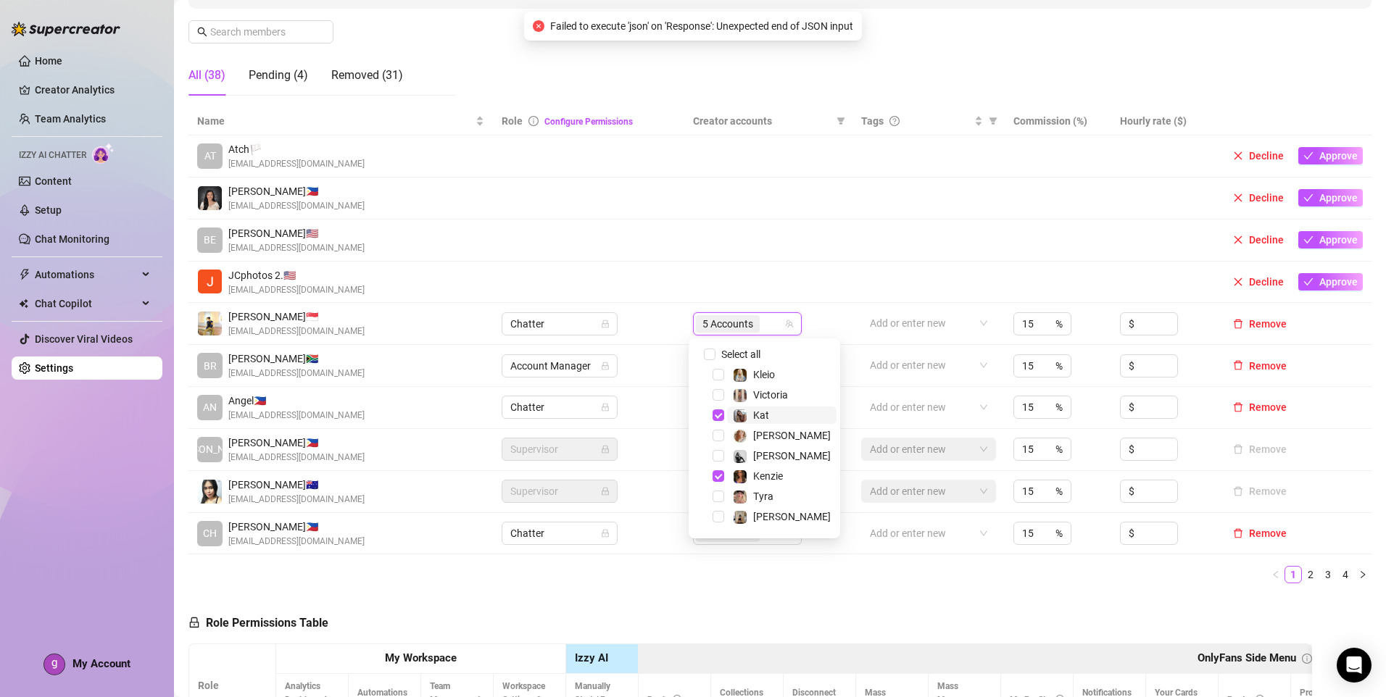
click at [768, 418] on span "Kat" at bounding box center [761, 416] width 16 height 12
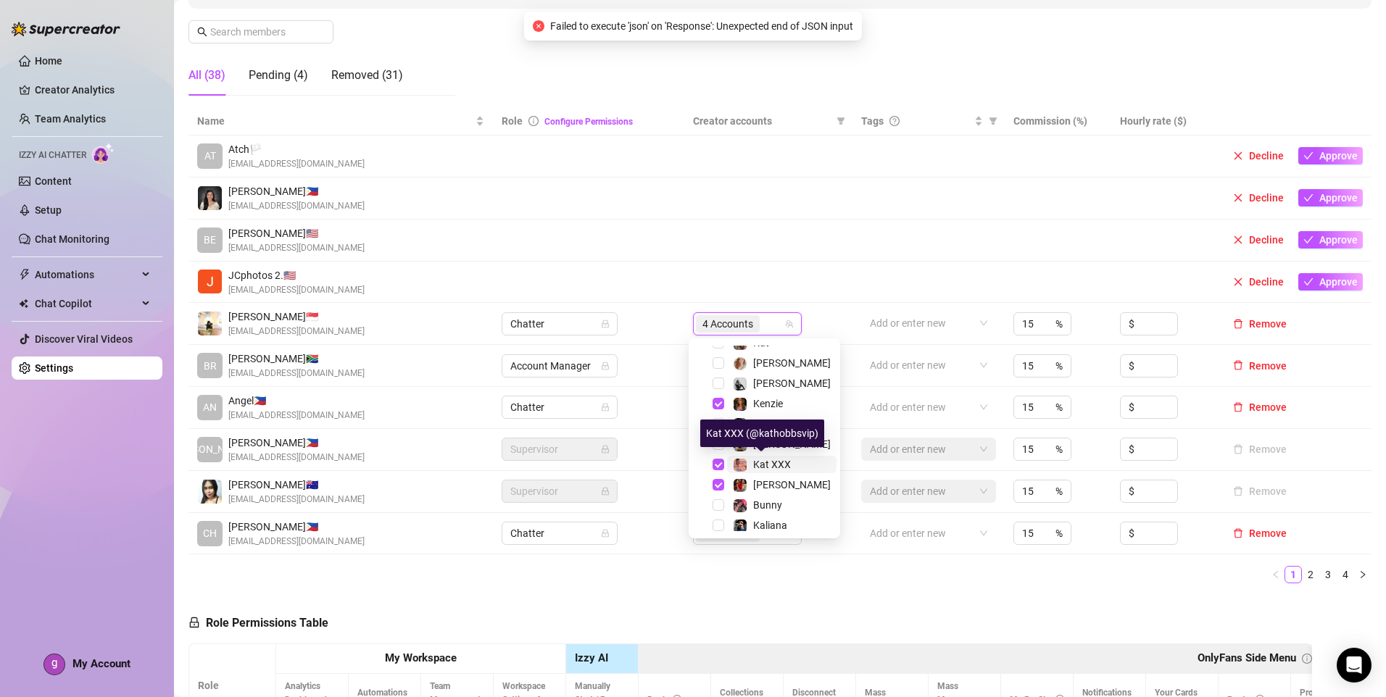
click at [778, 463] on span "Kat XXX" at bounding box center [772, 465] width 38 height 12
click at [838, 567] on div "Name Role Configure Permissions Creator accounts Tags Commission (%) Hourly rat…" at bounding box center [779, 345] width 1183 height 476
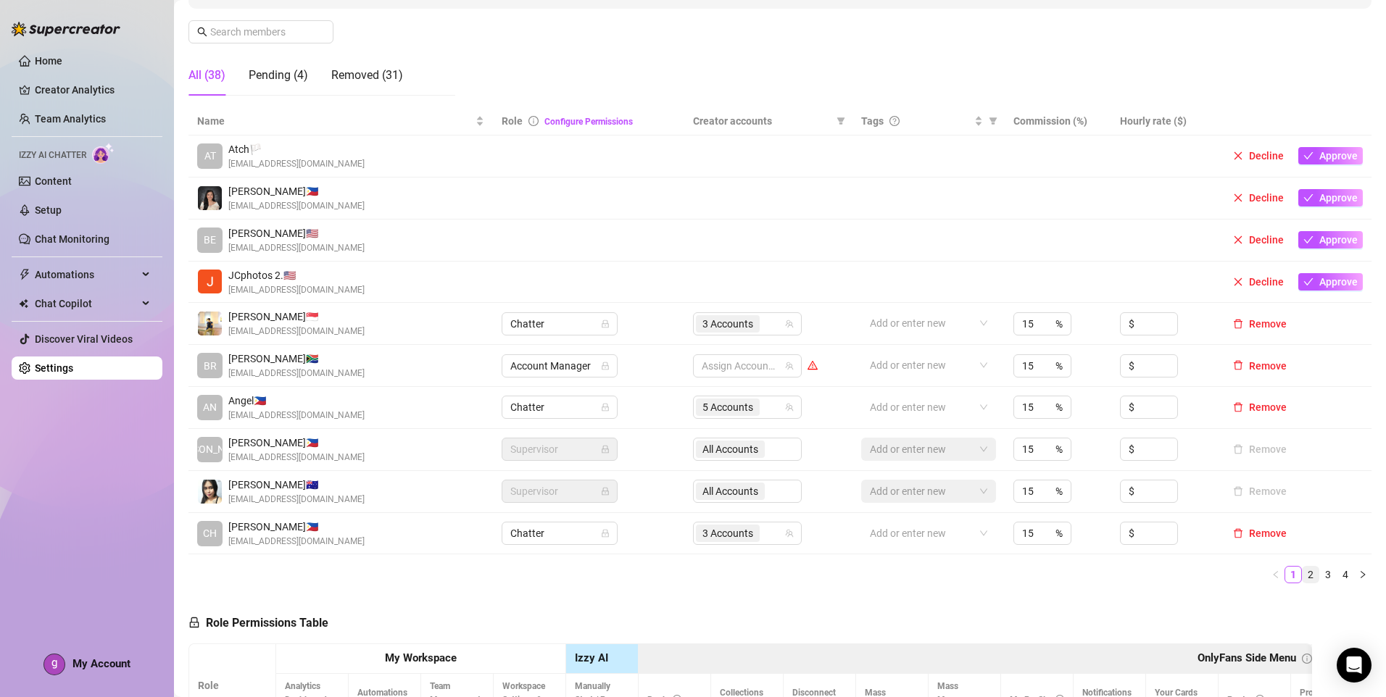
click at [1303, 571] on link "2" at bounding box center [1311, 575] width 16 height 16
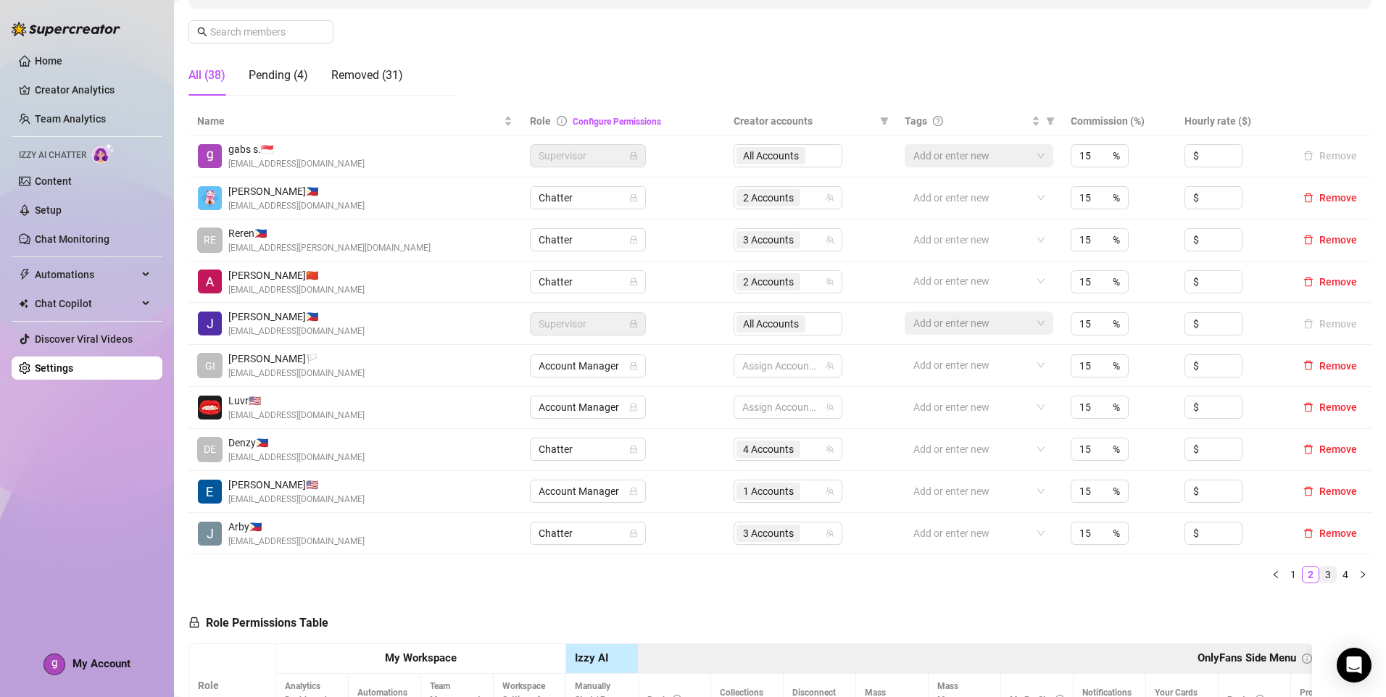
click at [1320, 579] on link "3" at bounding box center [1328, 575] width 16 height 16
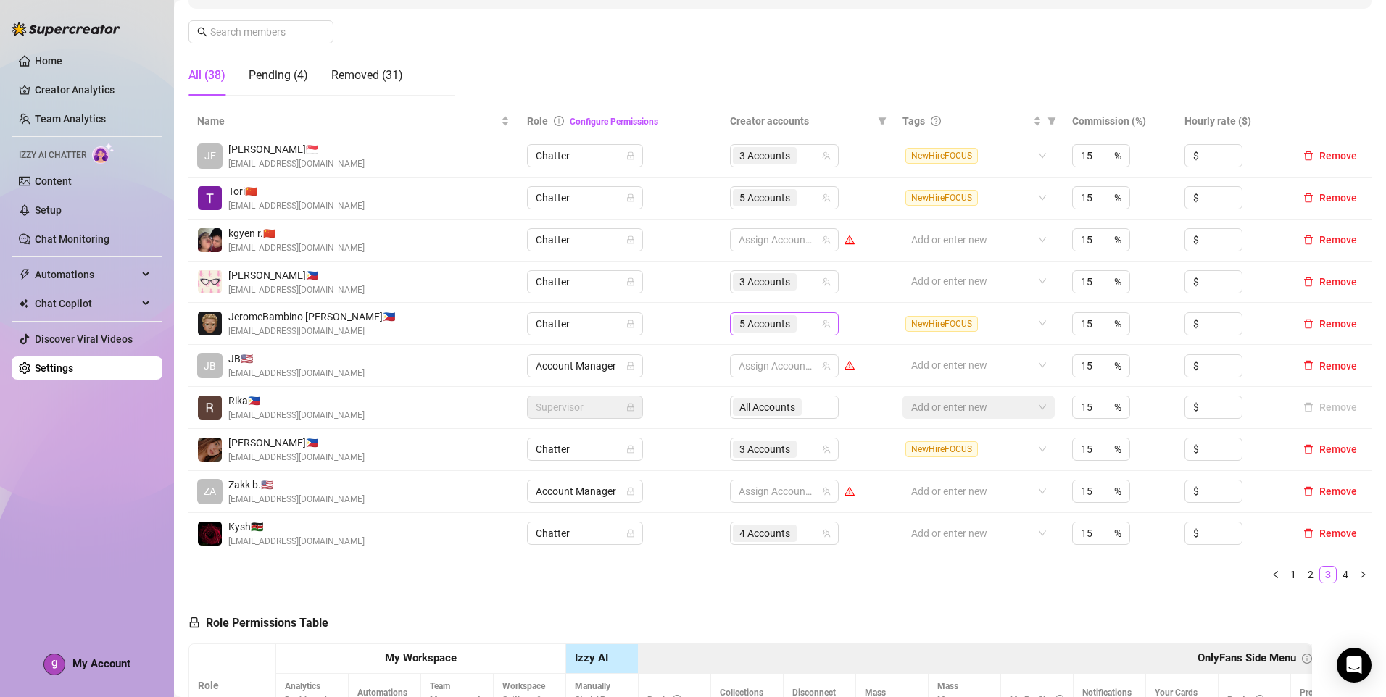
click at [801, 320] on div "5 Accounts" at bounding box center [777, 324] width 88 height 20
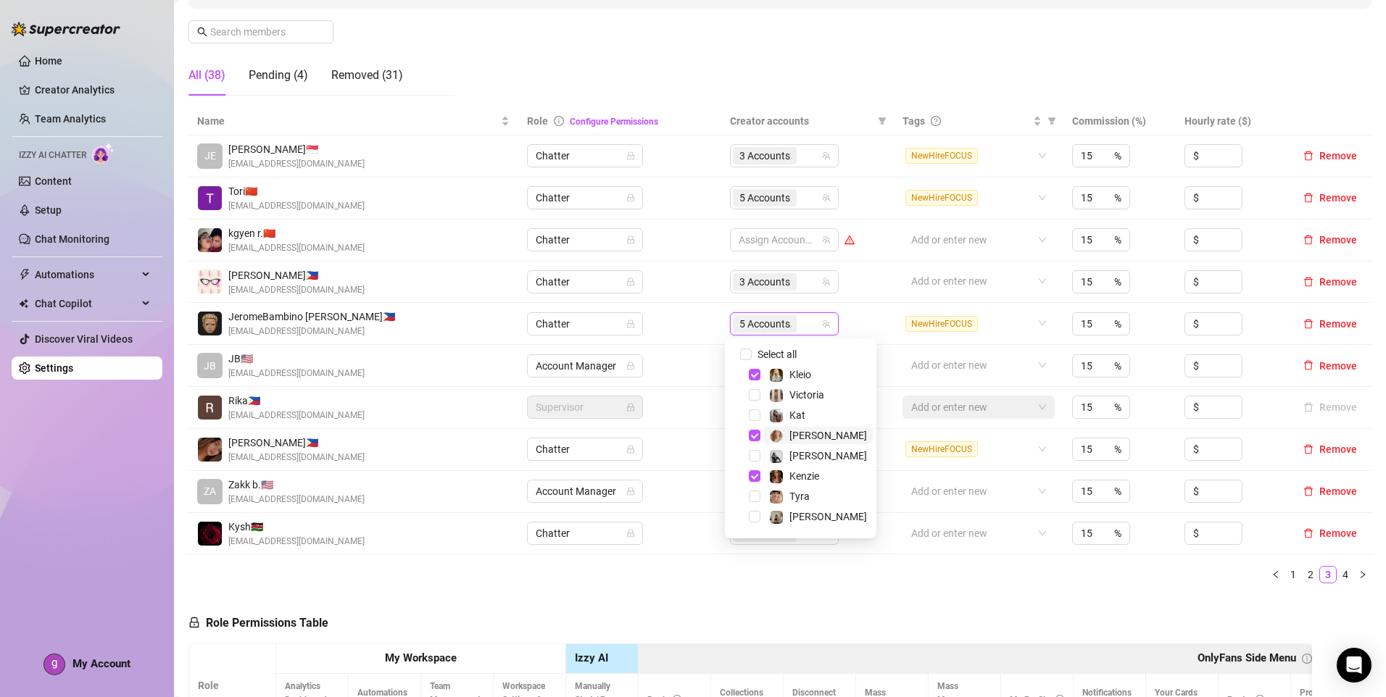
click at [805, 432] on span "[PERSON_NAME]" at bounding box center [828, 436] width 78 height 12
click at [806, 472] on span "Kenzie" at bounding box center [804, 476] width 30 height 12
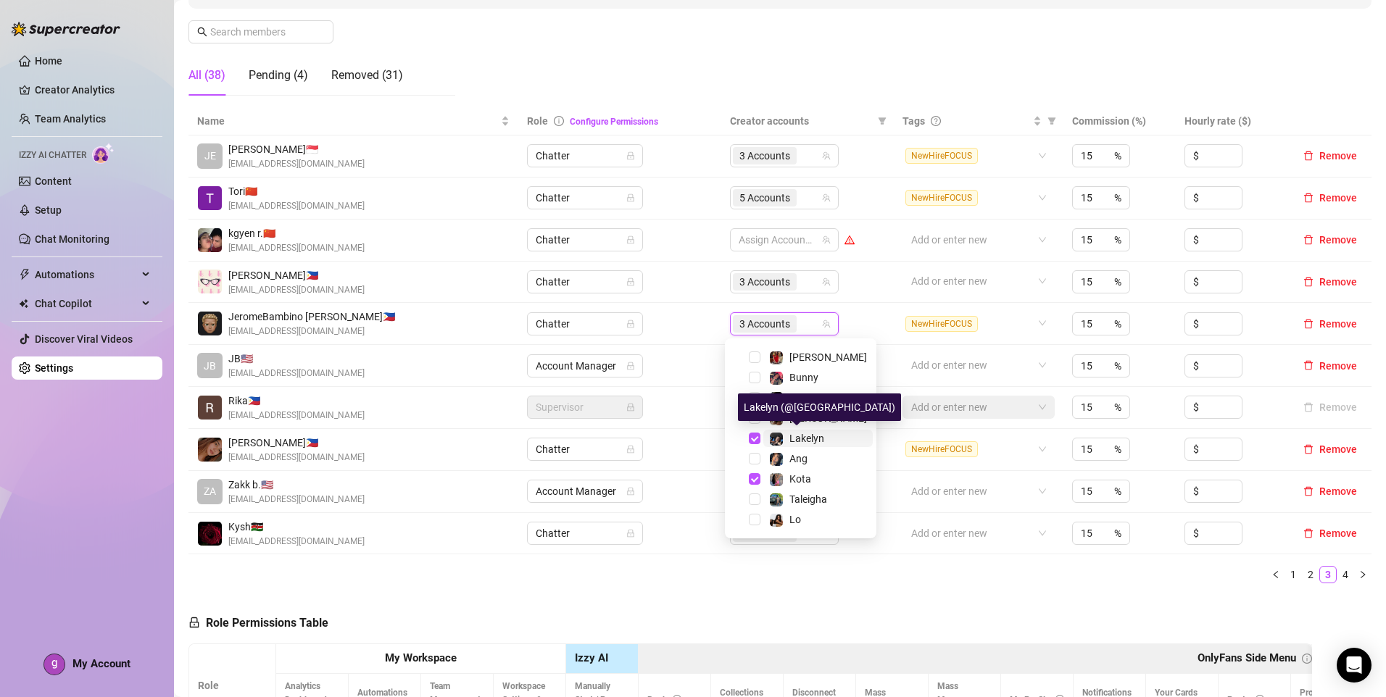
click at [813, 436] on span "Lakelyn" at bounding box center [806, 439] width 35 height 12
click at [892, 573] on ul "1 2 3 4" at bounding box center [779, 574] width 1183 height 17
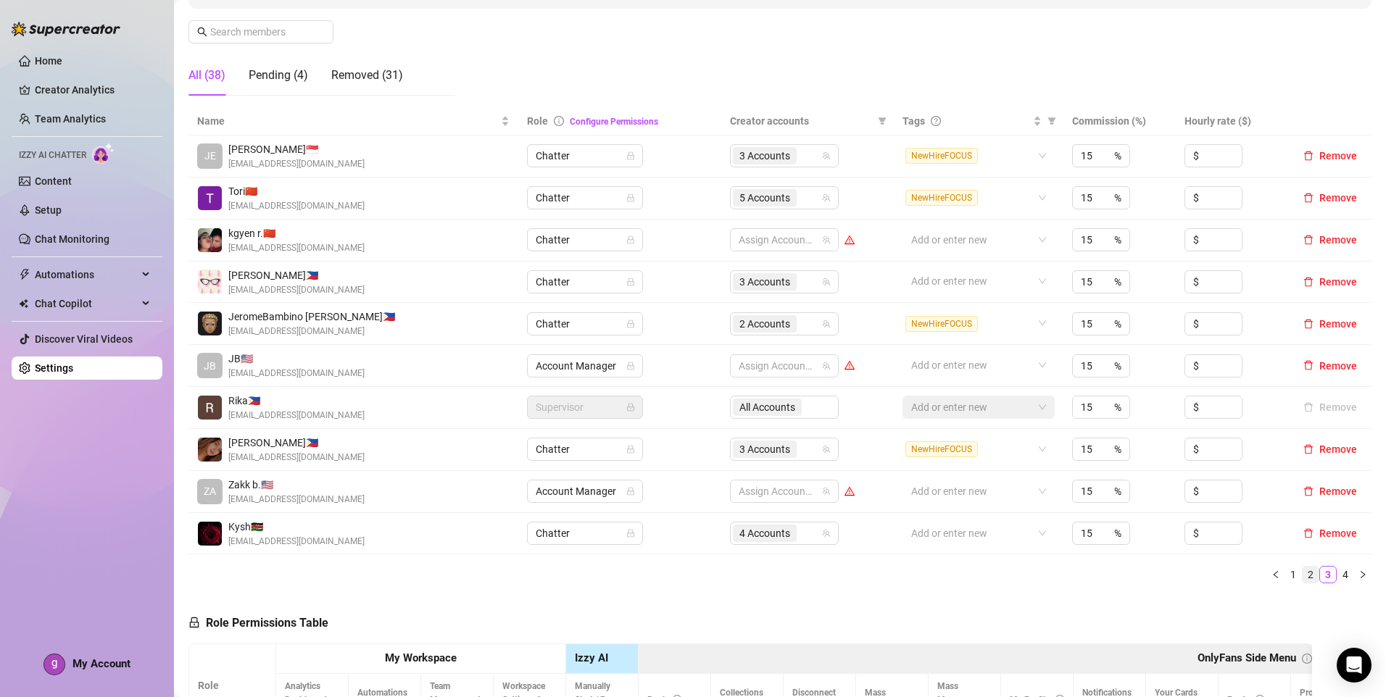
click at [1303, 573] on link "2" at bounding box center [1311, 575] width 16 height 16
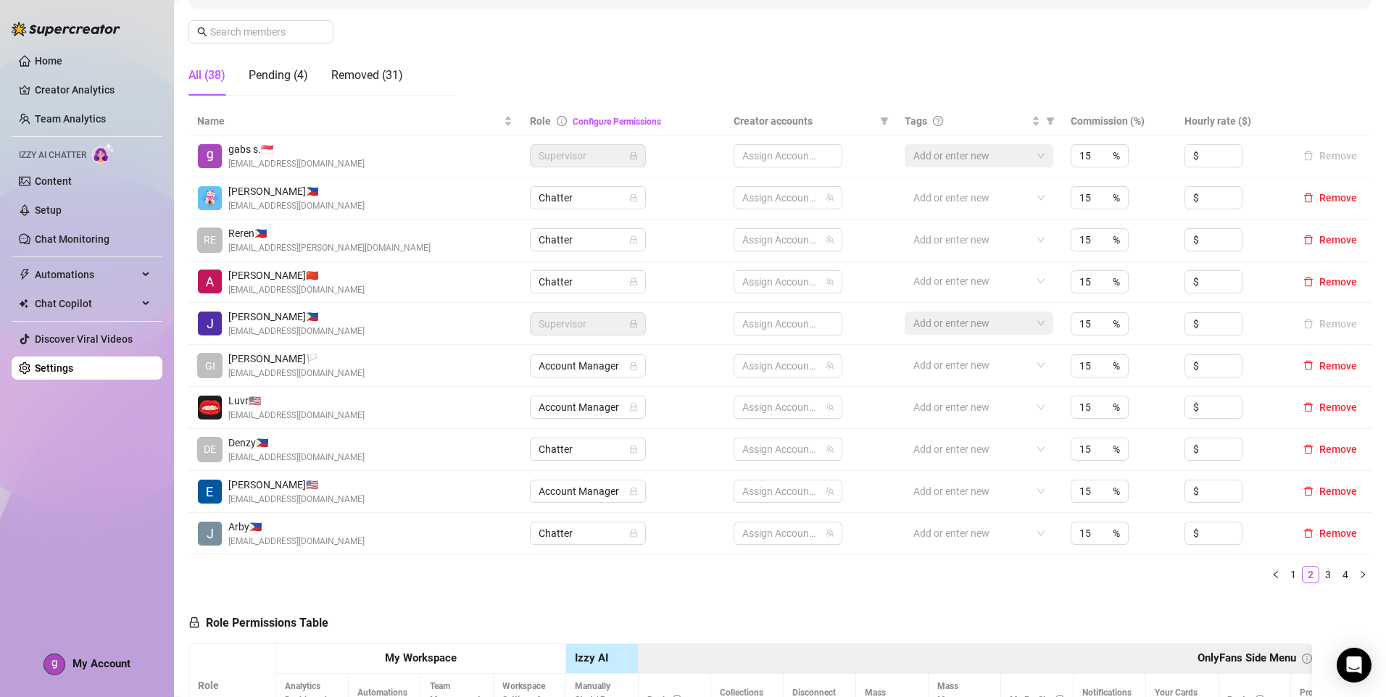
click at [1320, 580] on link "3" at bounding box center [1328, 575] width 16 height 16
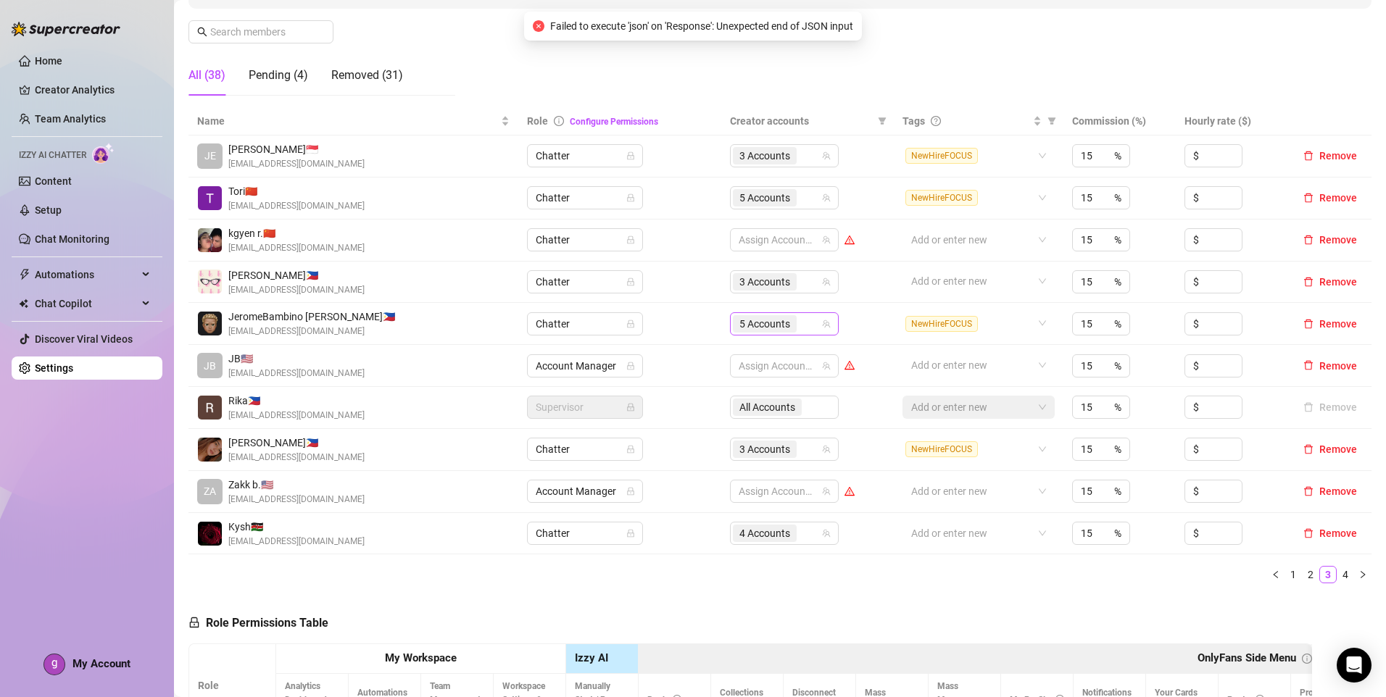
click at [813, 329] on div "5 Accounts" at bounding box center [777, 324] width 88 height 20
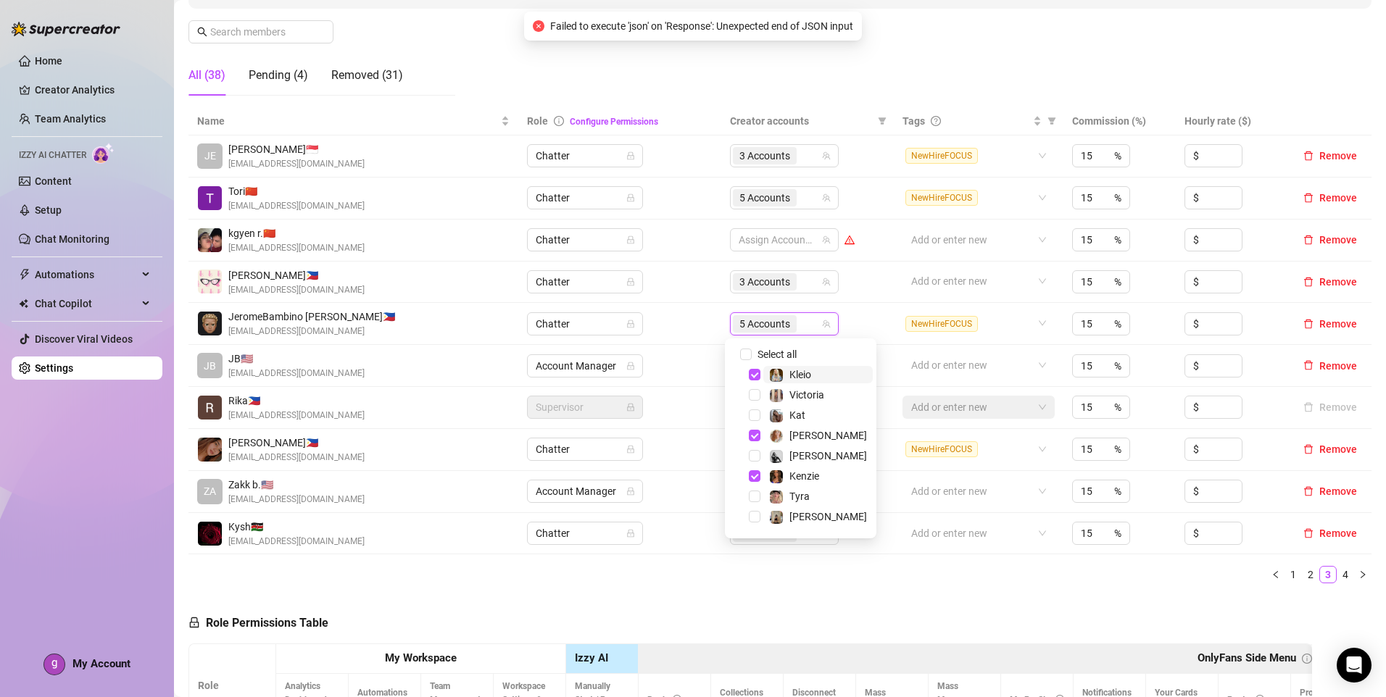
click at [818, 377] on span "Kleio" at bounding box center [817, 374] width 109 height 17
click at [811, 433] on span "[PERSON_NAME]" at bounding box center [828, 436] width 78 height 12
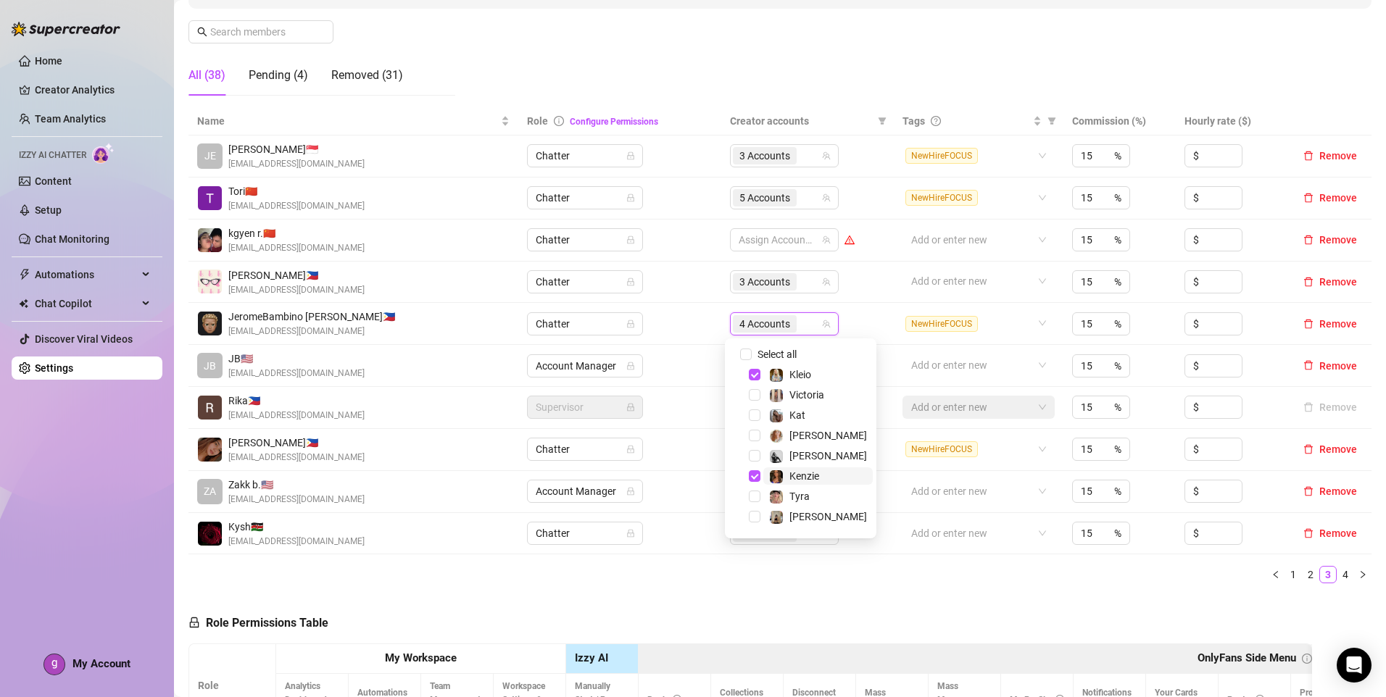
click at [810, 475] on span "Kenzie" at bounding box center [804, 476] width 30 height 12
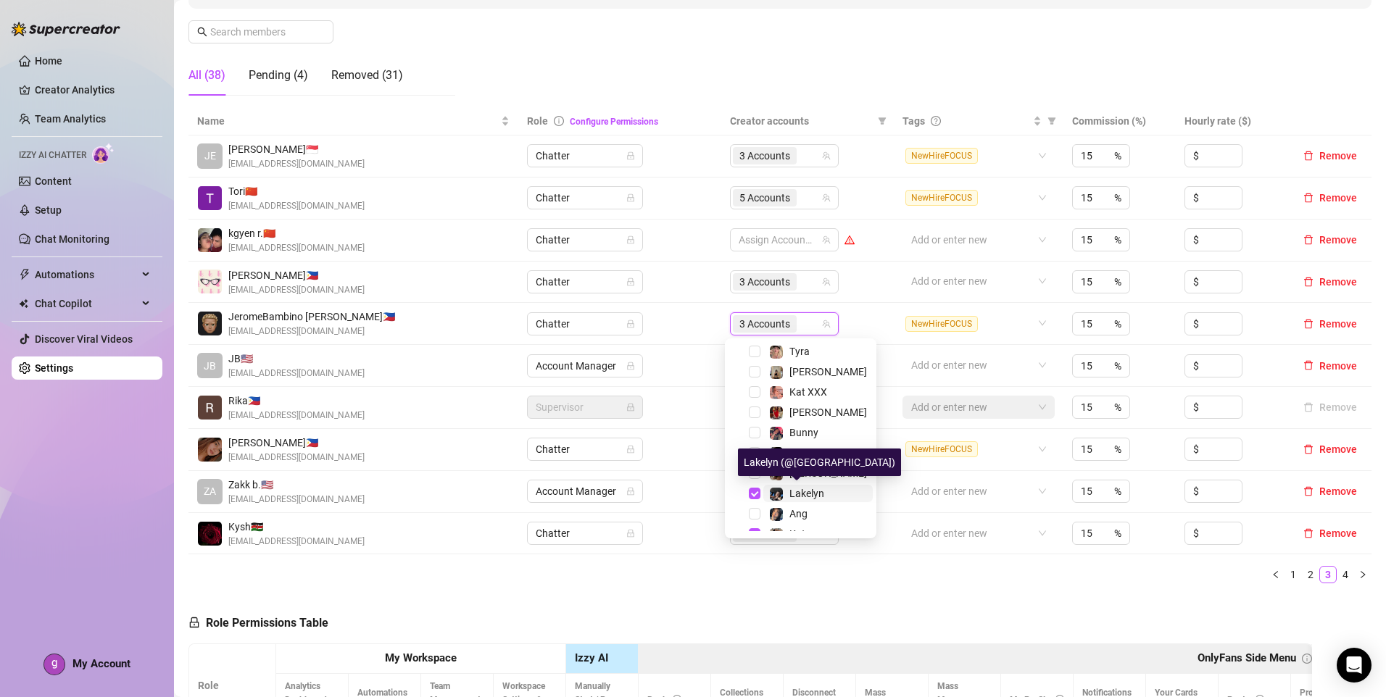
click at [812, 489] on span "Lakelyn" at bounding box center [806, 494] width 35 height 12
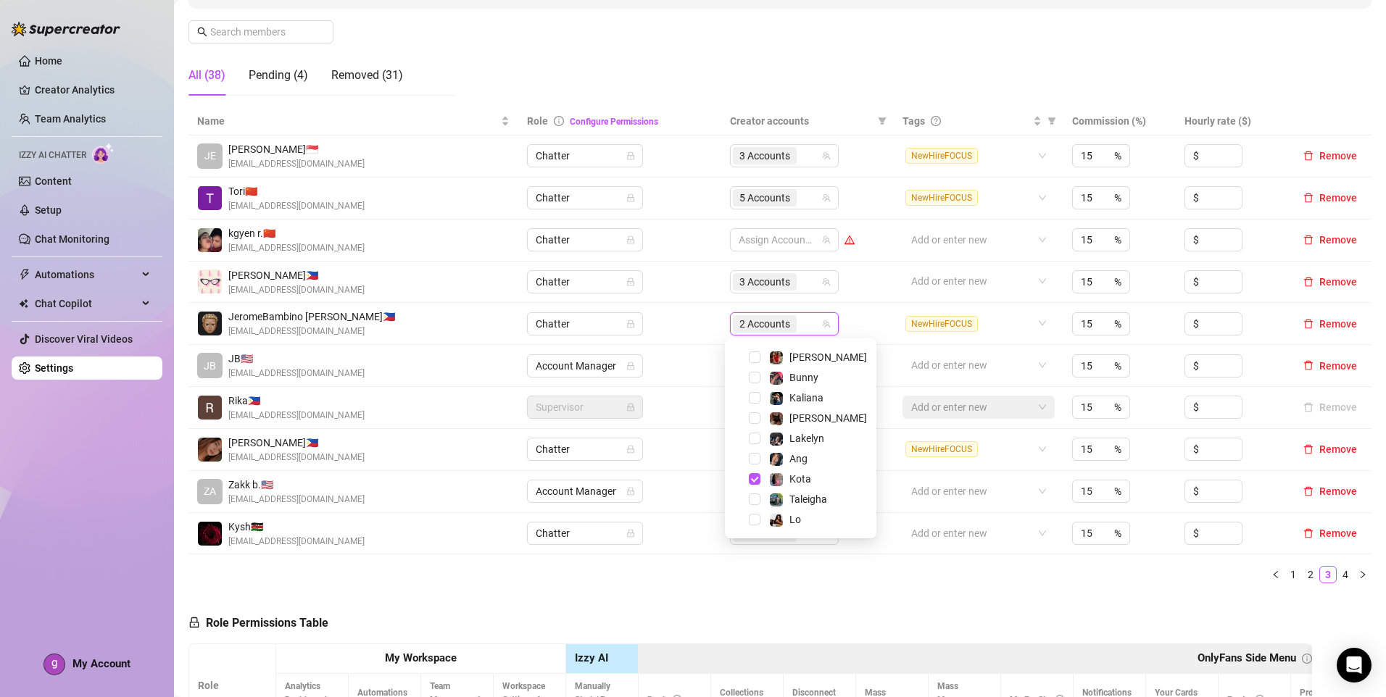
click at [948, 582] on ul "1 2 3 4" at bounding box center [779, 574] width 1183 height 17
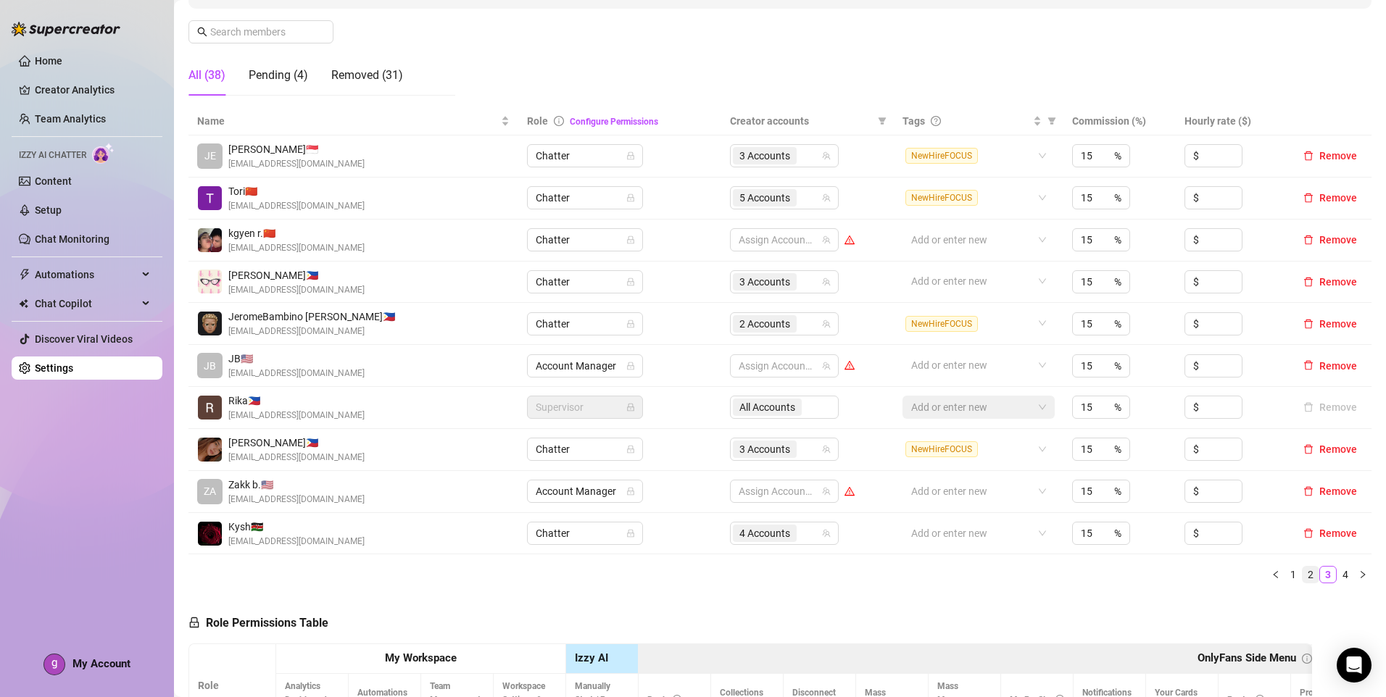
click at [1290, 574] on link "1" at bounding box center [1293, 575] width 16 height 16
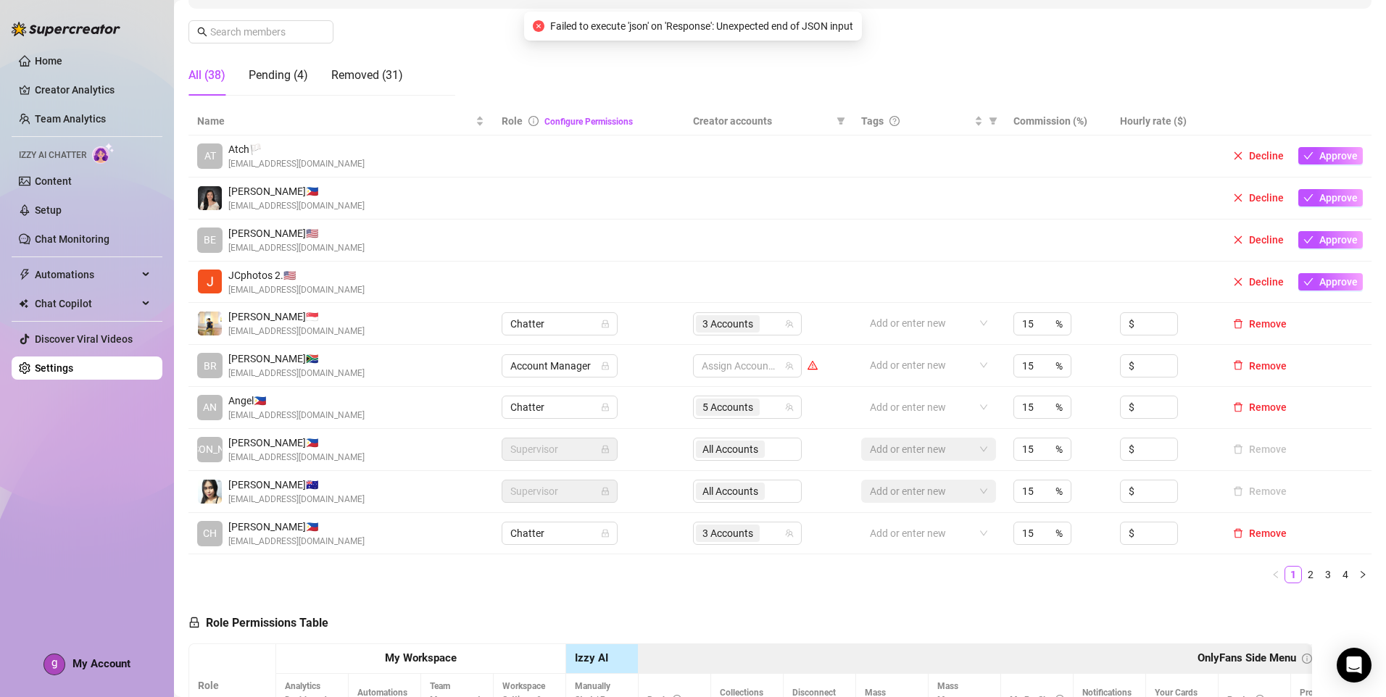
drag, startPoint x: 1311, startPoint y: 577, endPoint x: 1266, endPoint y: 578, distance: 45.7
click at [1320, 577] on link "3" at bounding box center [1328, 575] width 16 height 16
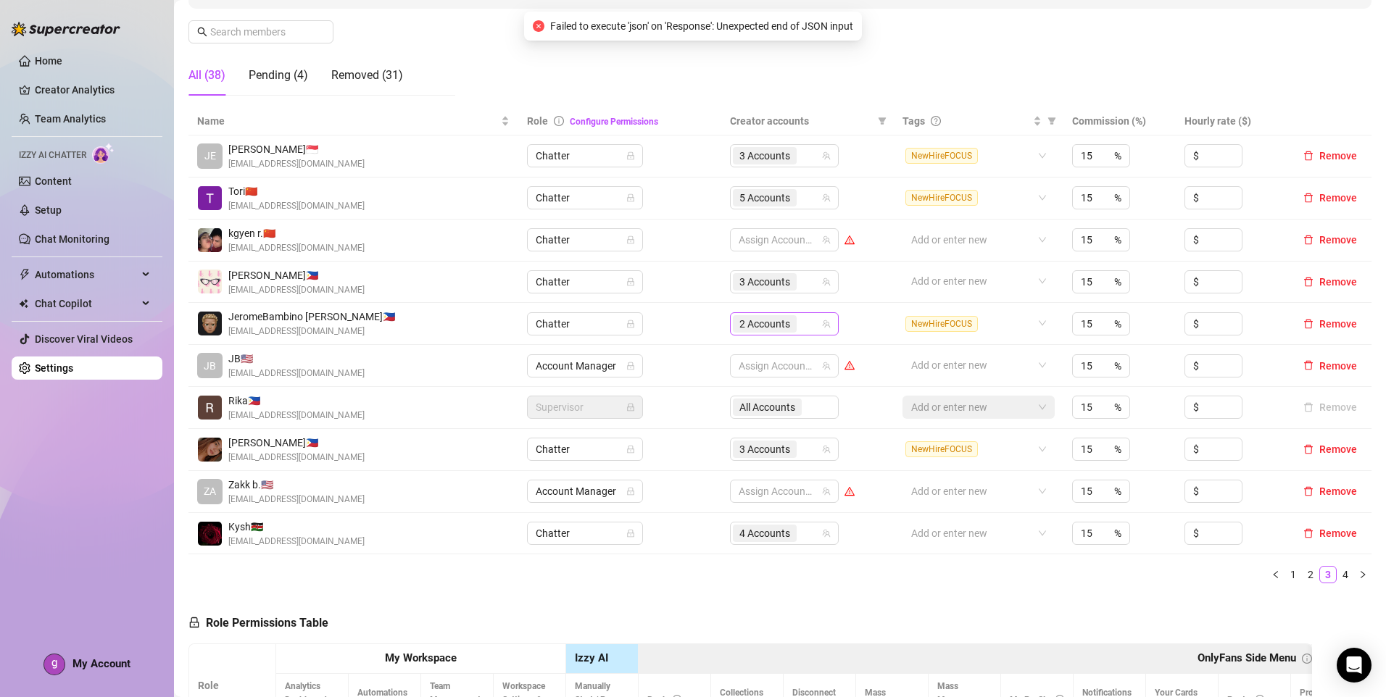
click at [800, 323] on div "2 Accounts" at bounding box center [777, 324] width 88 height 20
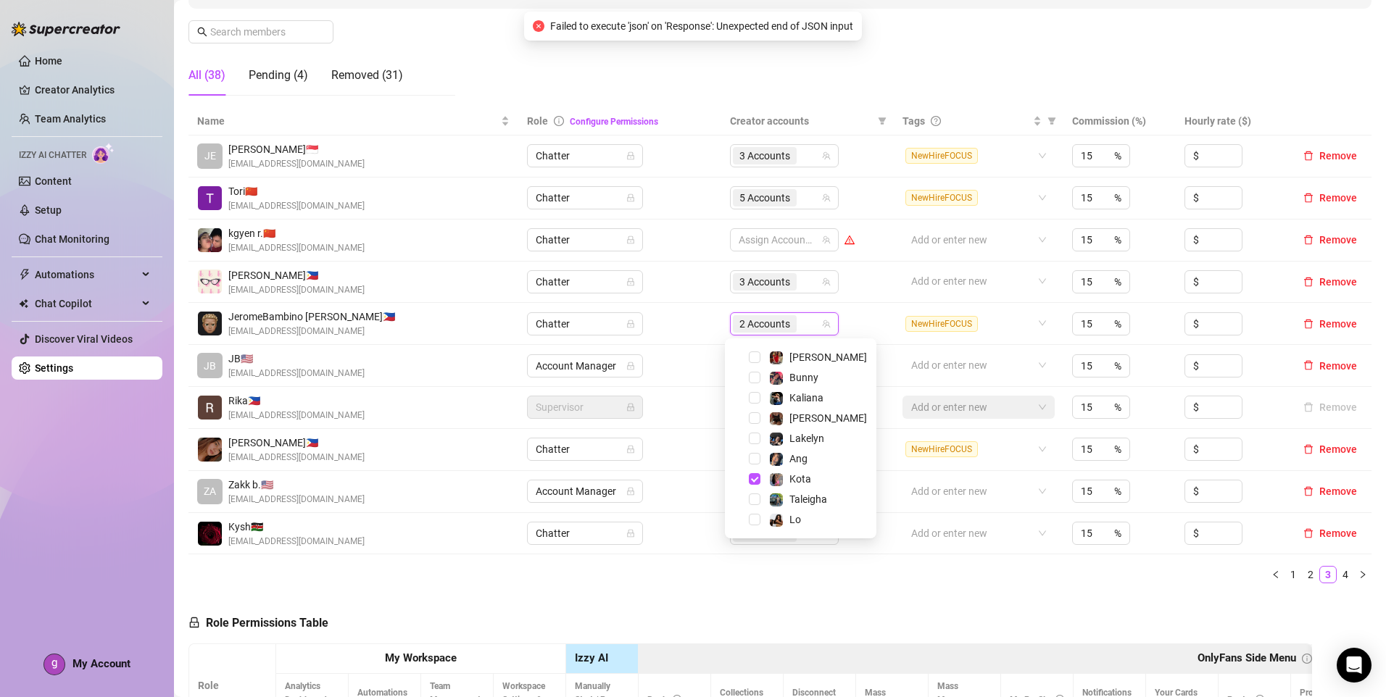
click at [870, 584] on ul "1 2 3 4" at bounding box center [779, 574] width 1183 height 17
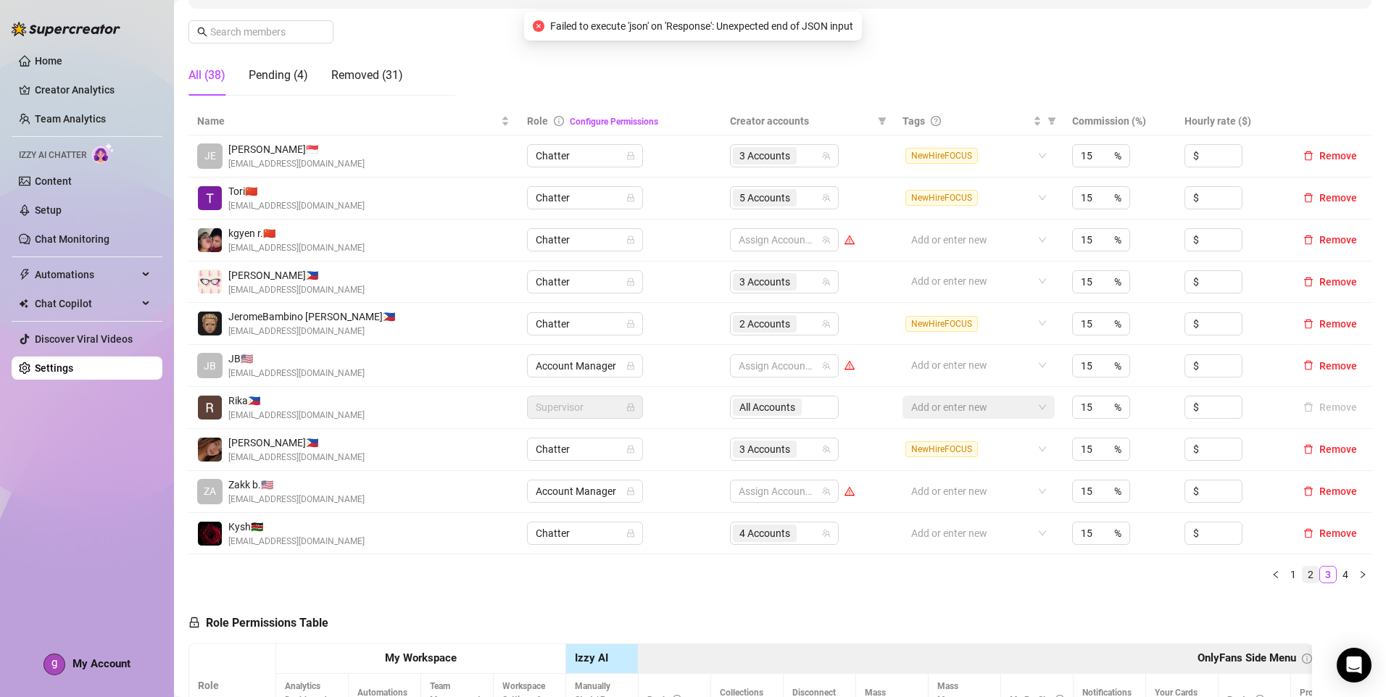
click at [1303, 572] on link "2" at bounding box center [1311, 575] width 16 height 16
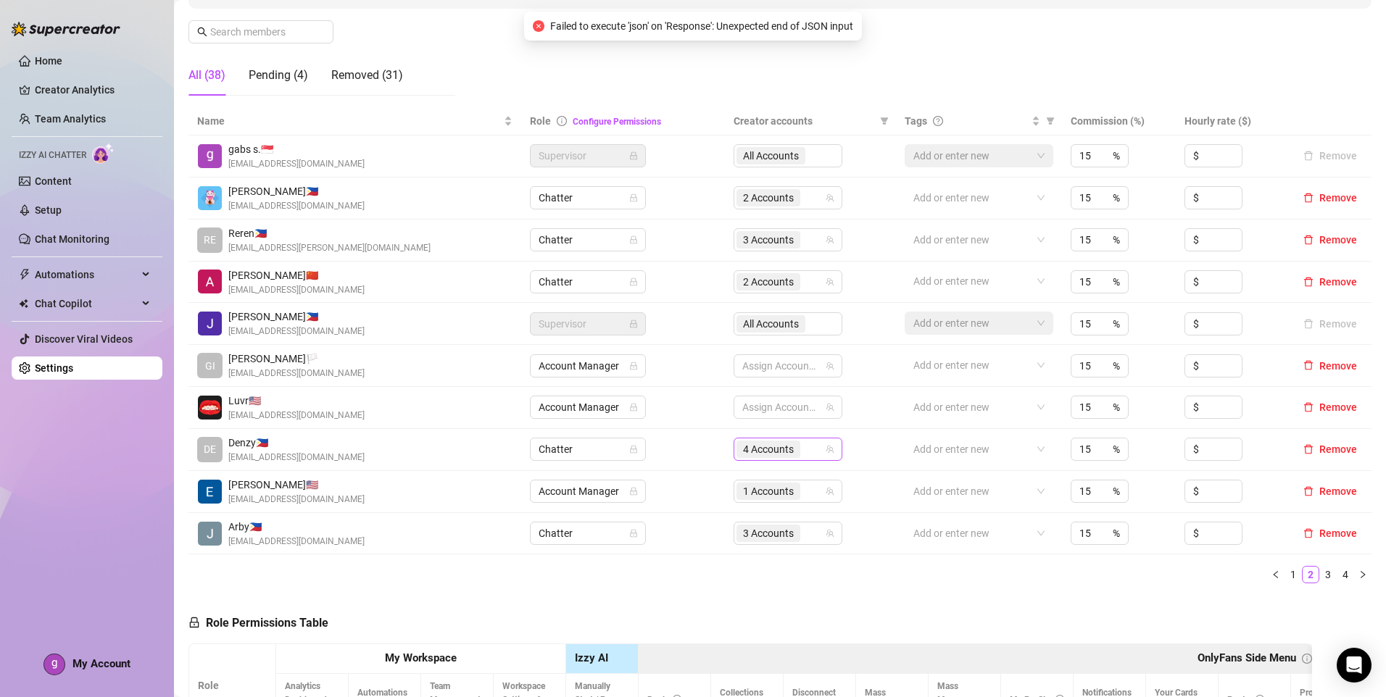
click at [803, 449] on div "4 Accounts" at bounding box center [781, 449] width 88 height 20
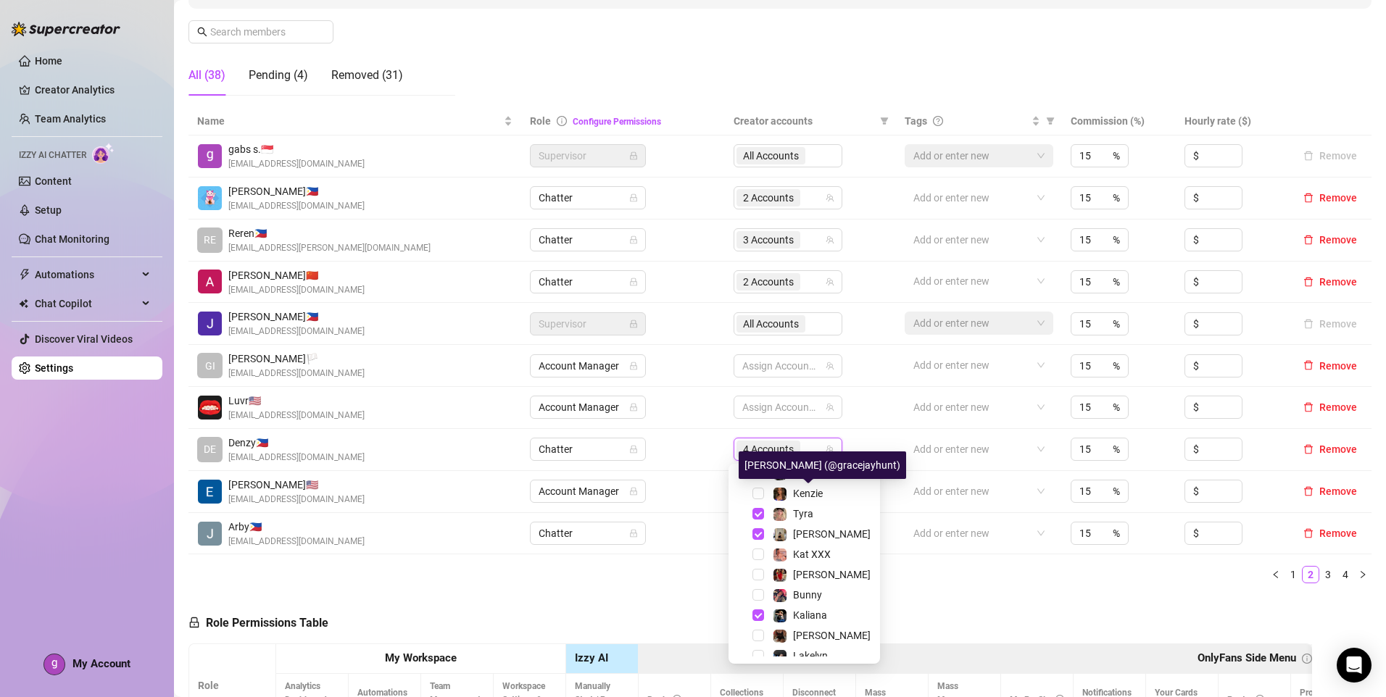
scroll to position [145, 0]
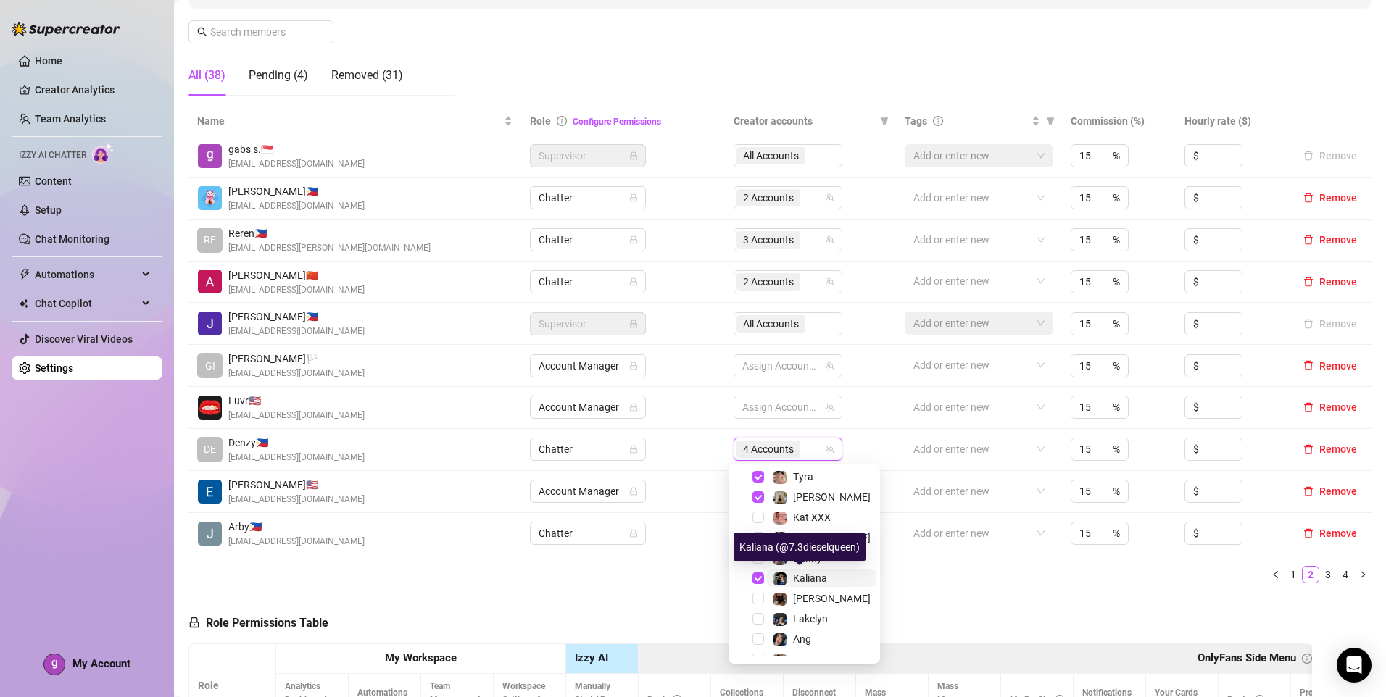
click at [819, 576] on span "Kaliana" at bounding box center [810, 579] width 34 height 12
click at [1019, 590] on div "Name Role Configure Permissions Creator accounts Tags Commission (%) Hourly rat…" at bounding box center [779, 351] width 1183 height 488
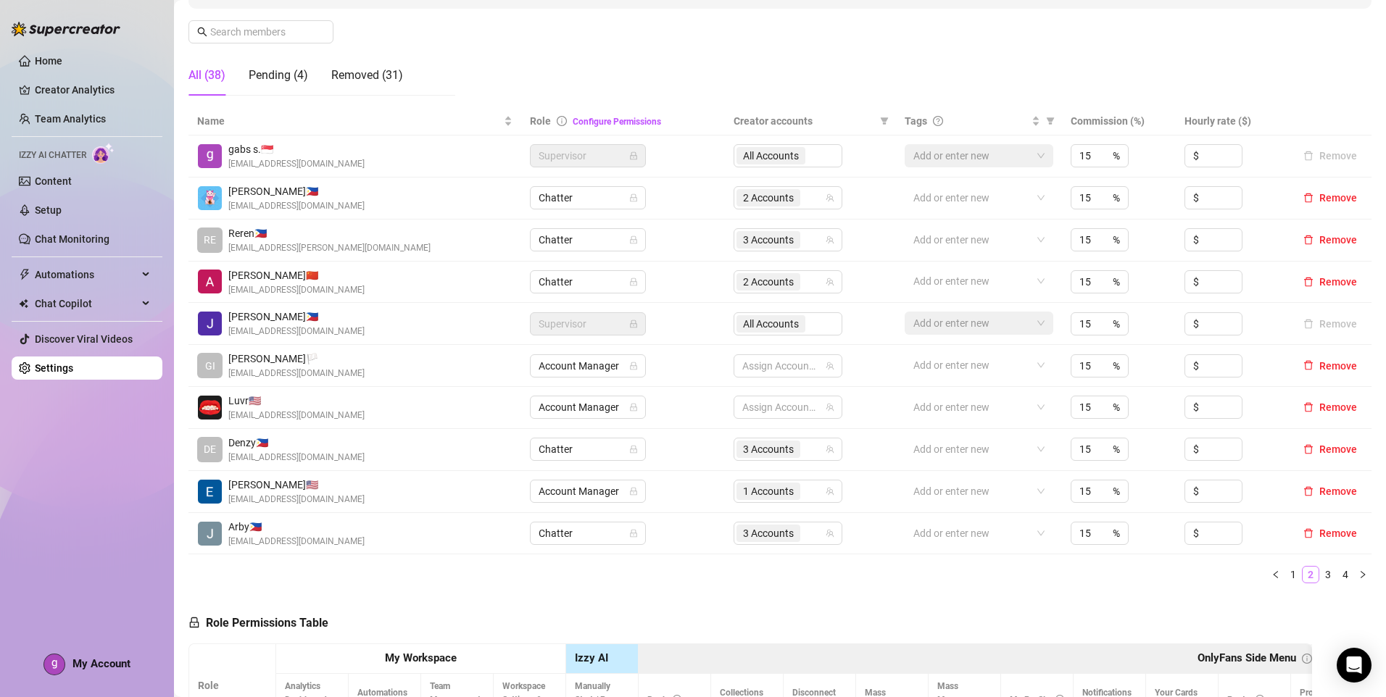
click at [1286, 579] on link "1" at bounding box center [1293, 575] width 16 height 16
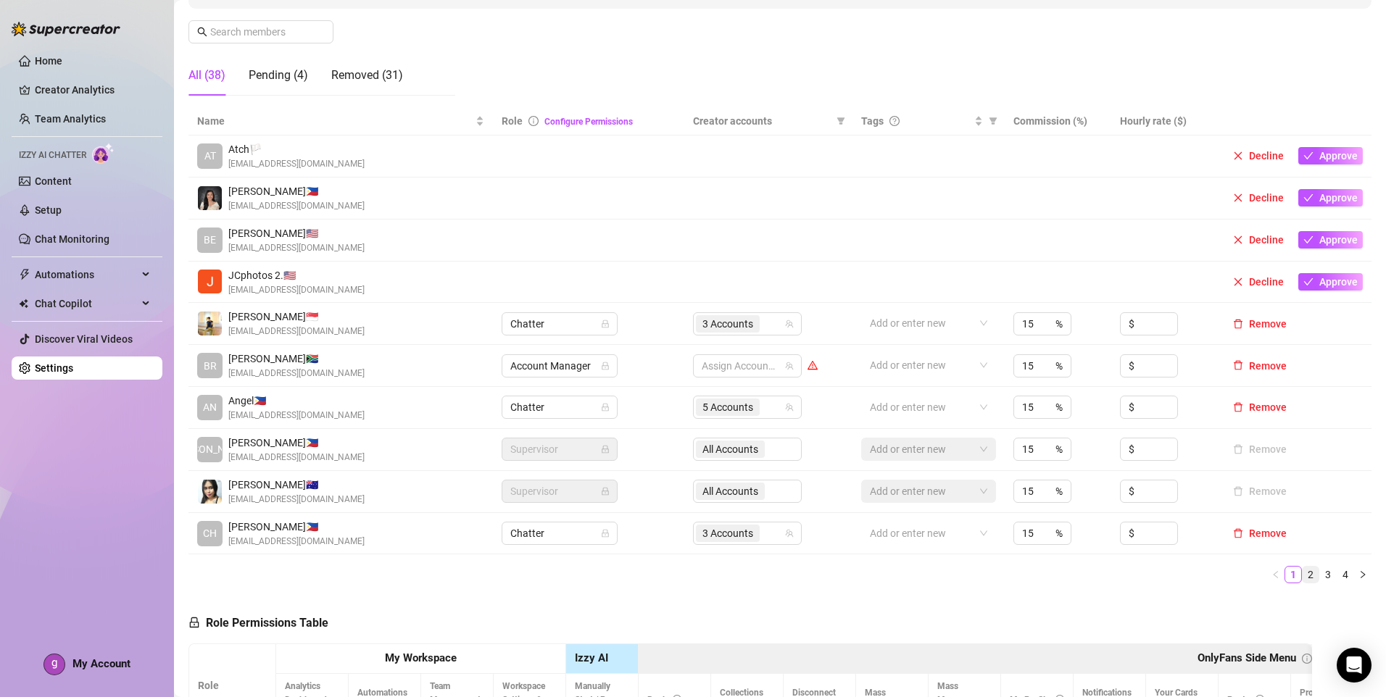
click at [1303, 579] on link "2" at bounding box center [1311, 575] width 16 height 16
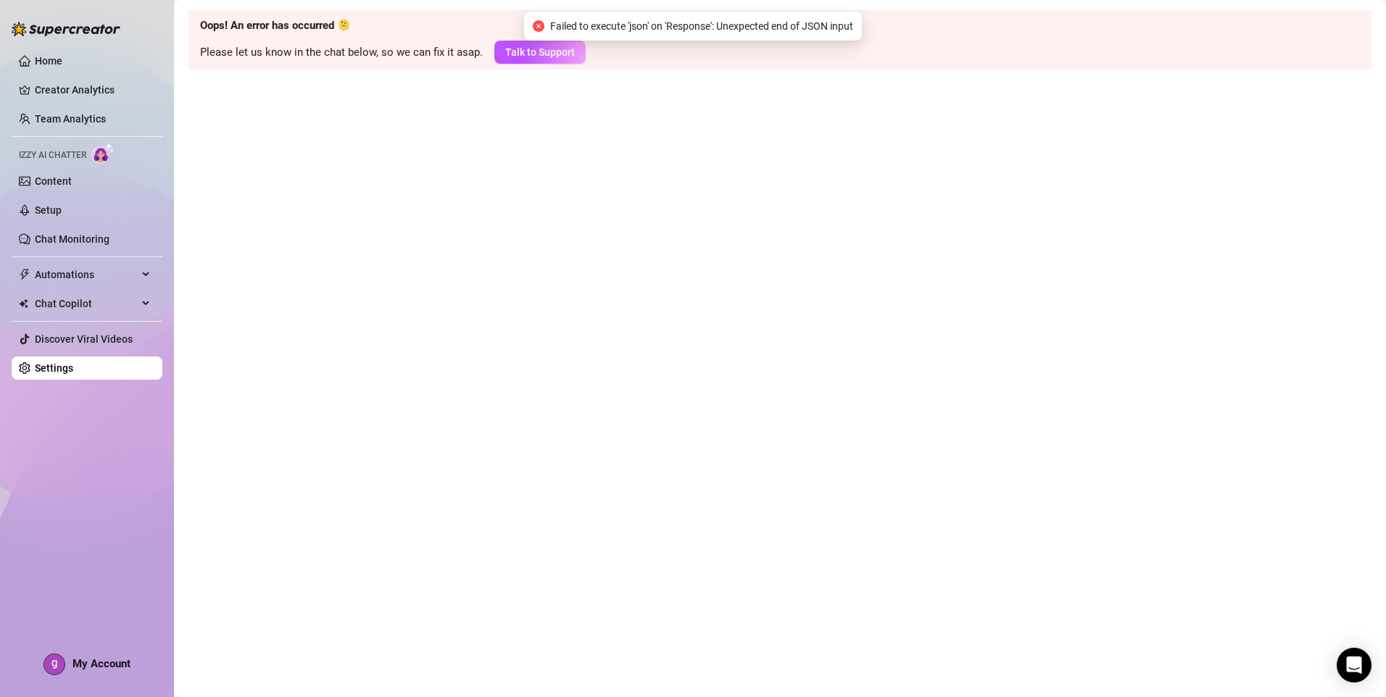
scroll to position [0, 0]
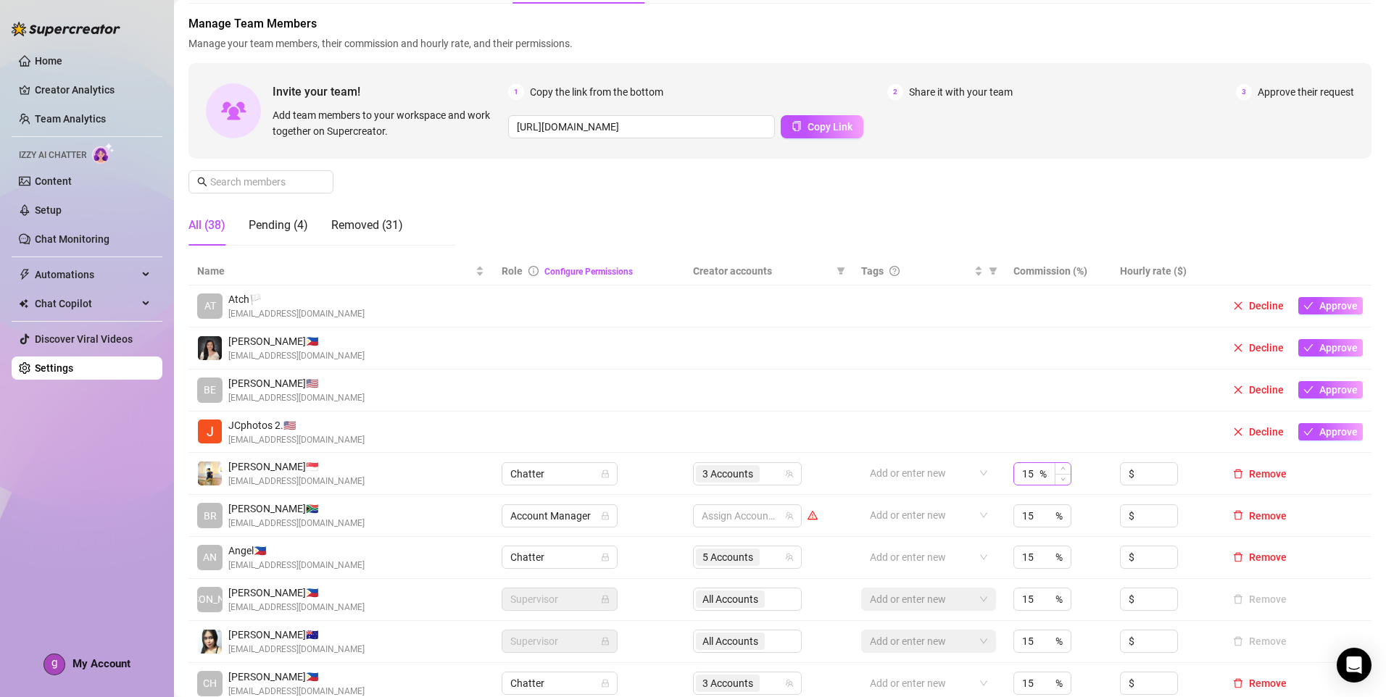
scroll to position [217, 0]
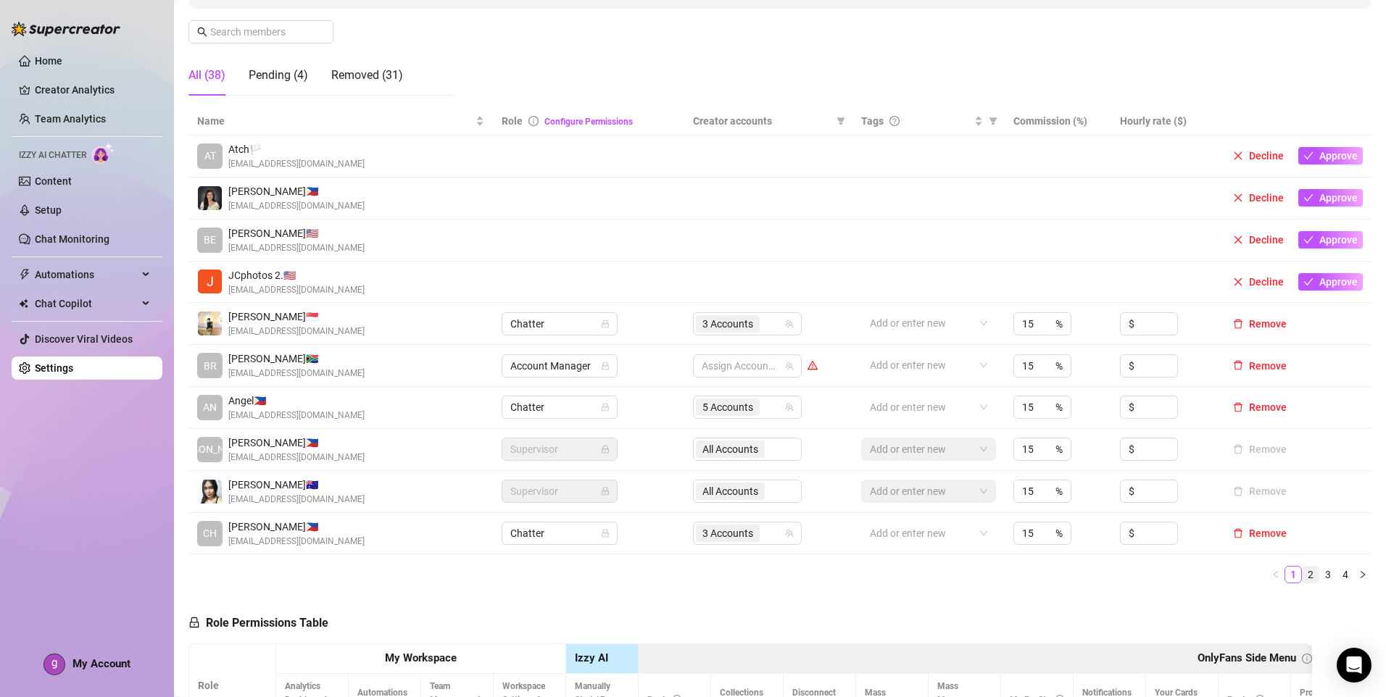
click at [1303, 579] on link "2" at bounding box center [1311, 575] width 16 height 16
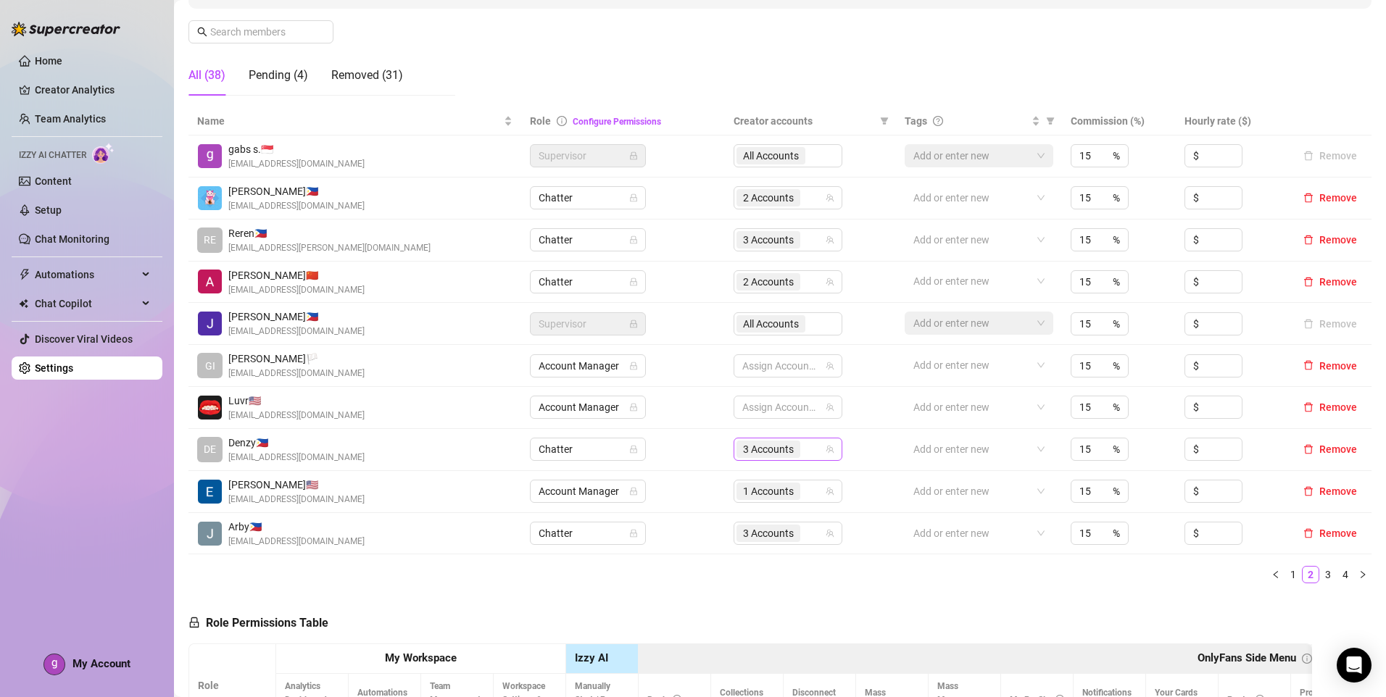
click at [805, 453] on div "3 Accounts" at bounding box center [781, 449] width 88 height 20
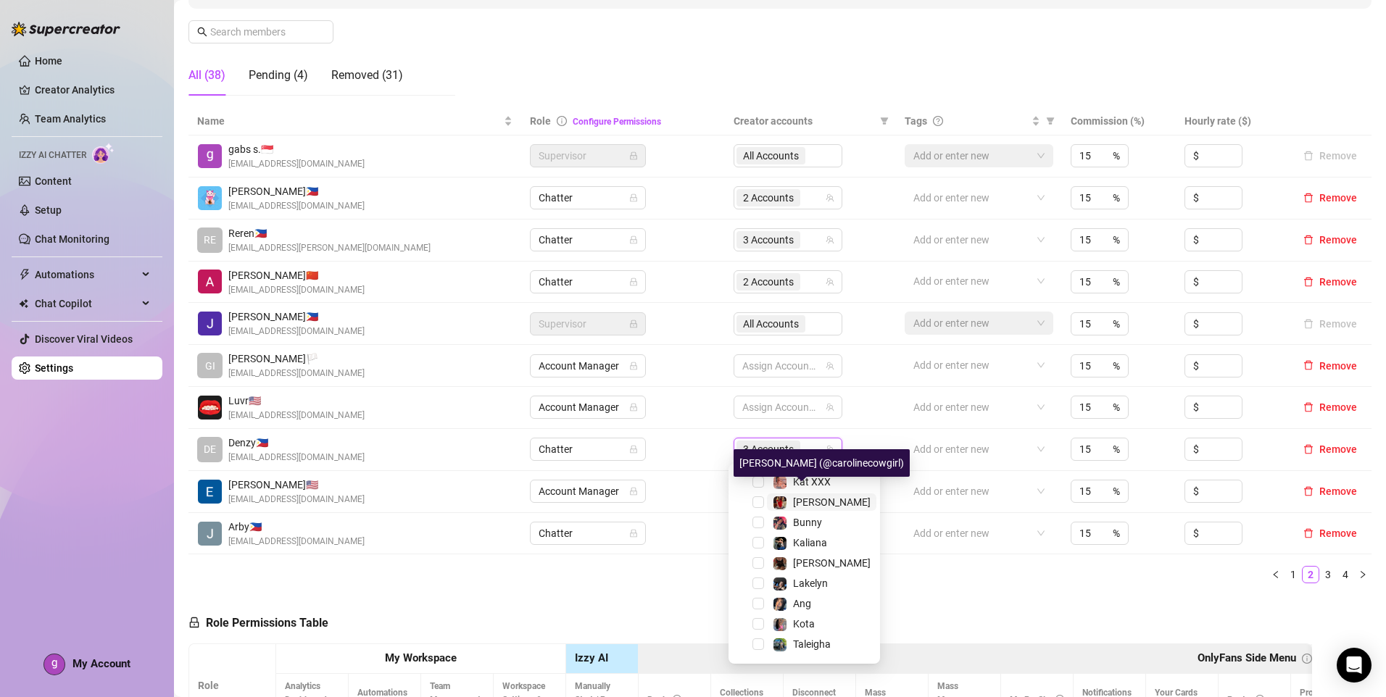
scroll to position [200, 0]
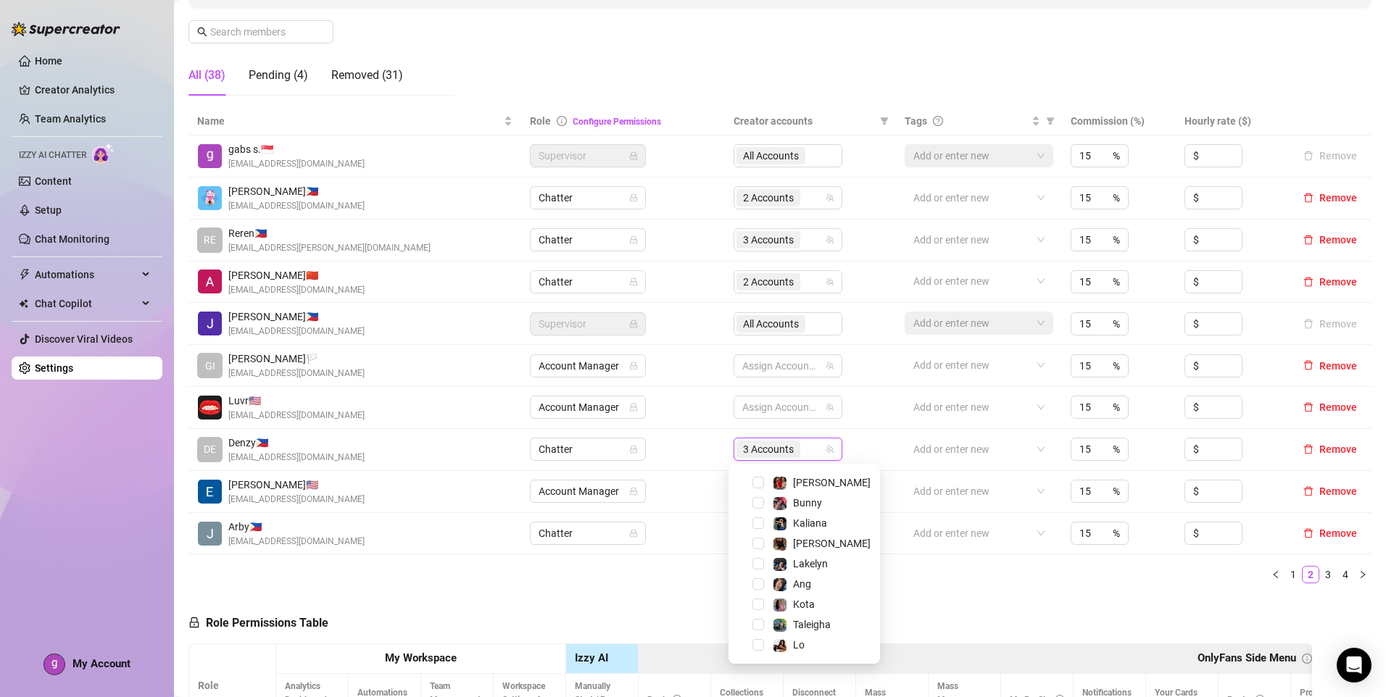
click at [933, 580] on ul "1 2 3 4" at bounding box center [779, 574] width 1183 height 17
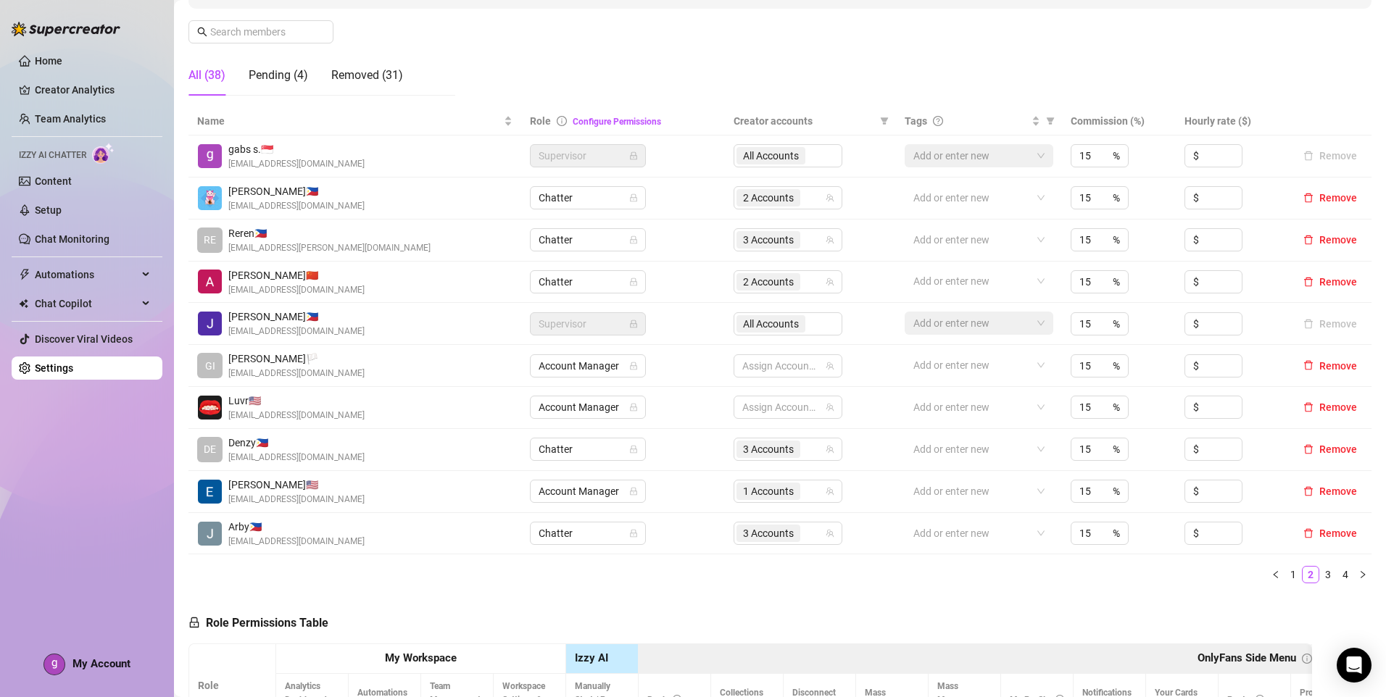
drag, startPoint x: 1317, startPoint y: 580, endPoint x: 1311, endPoint y: 585, distance: 8.3
click at [1320, 581] on link "3" at bounding box center [1328, 575] width 16 height 16
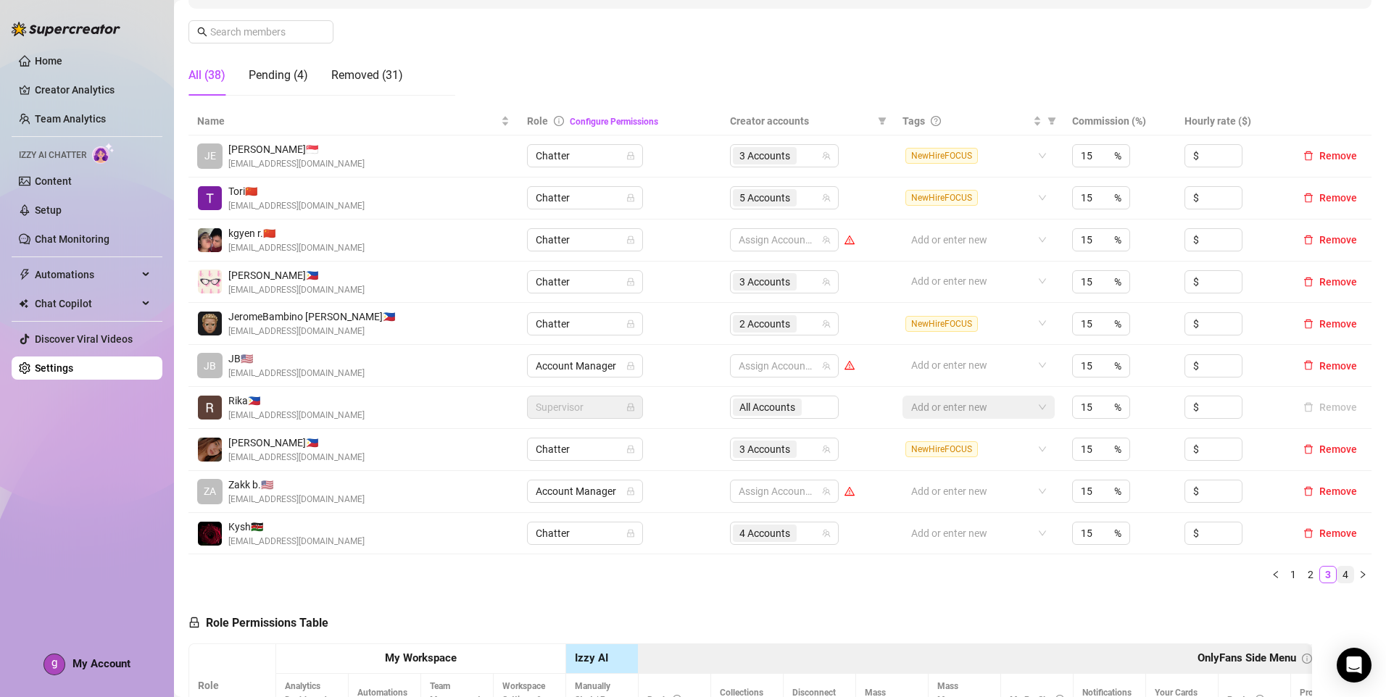
click at [1338, 578] on link "4" at bounding box center [1346, 575] width 16 height 16
